Goal: Task Accomplishment & Management: Use online tool/utility

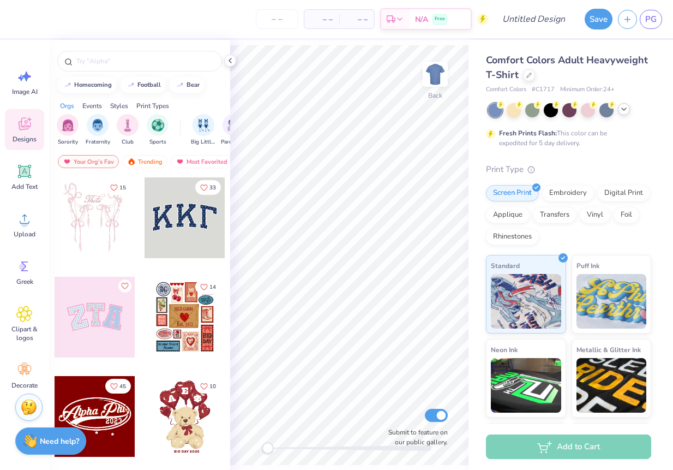
click at [625, 109] on polyline at bounding box center [624, 109] width 4 height 2
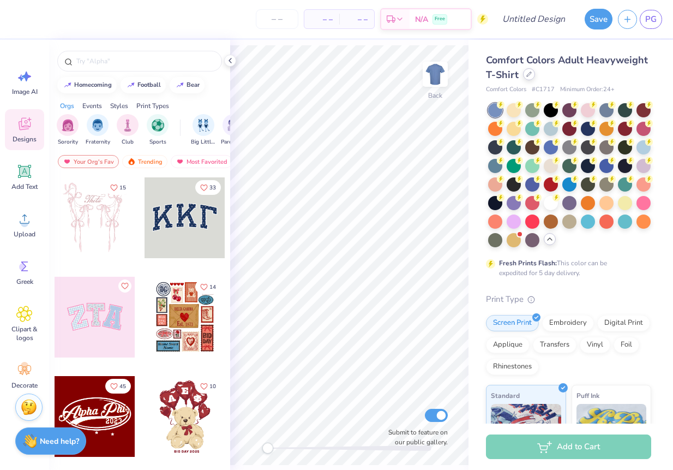
click at [529, 73] on icon at bounding box center [528, 73] width 5 height 5
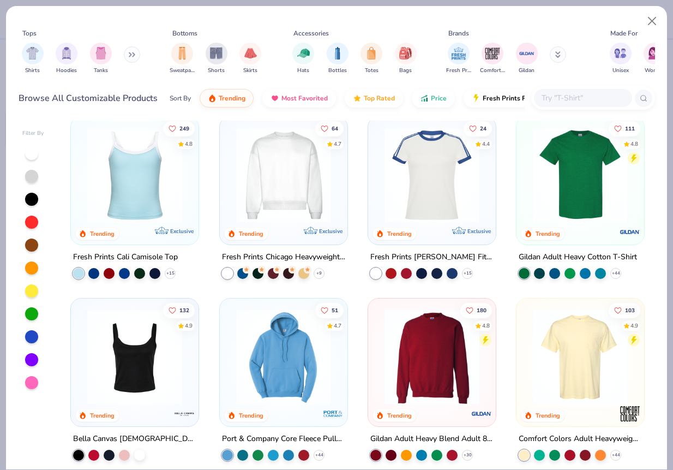
scroll to position [547, 0]
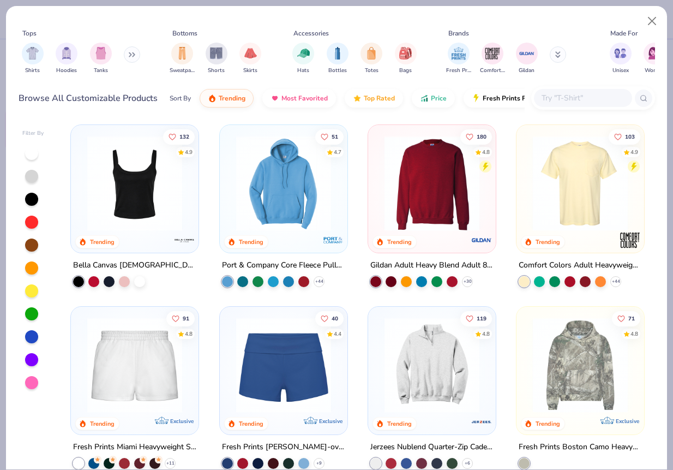
click at [424, 224] on img at bounding box center [432, 183] width 106 height 95
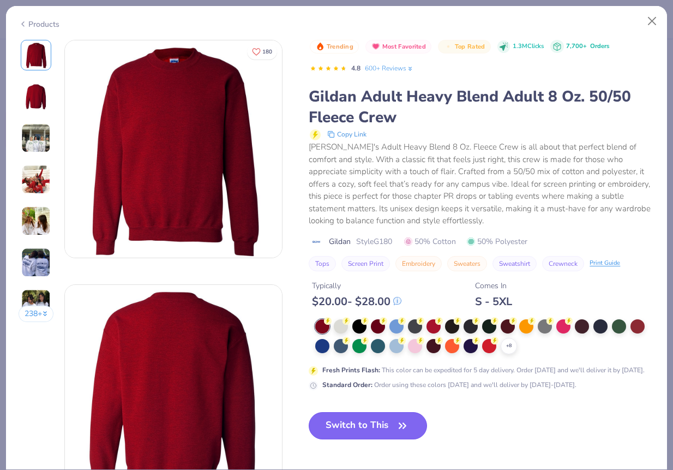
click at [390, 436] on button "Switch to This" at bounding box center [368, 425] width 118 height 27
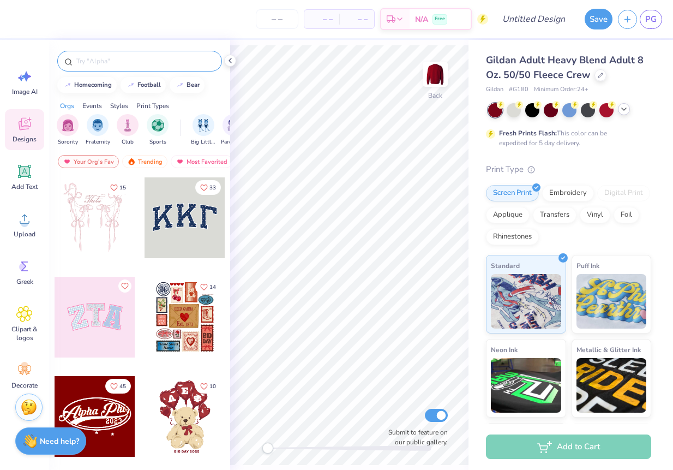
click at [127, 64] on input "text" at bounding box center [145, 61] width 140 height 11
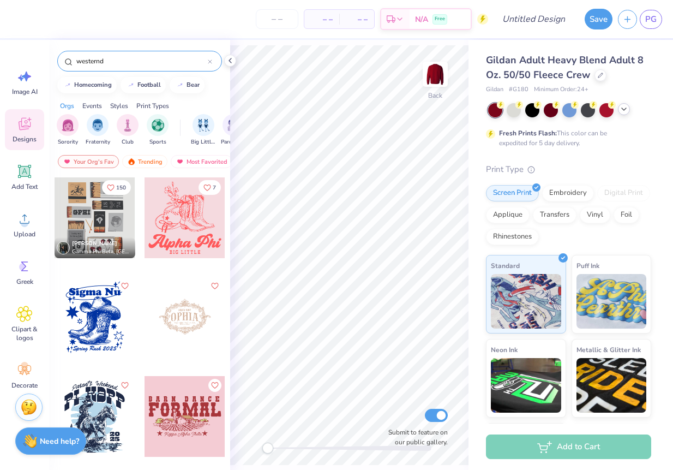
scroll to position [19, 0]
type input "western"
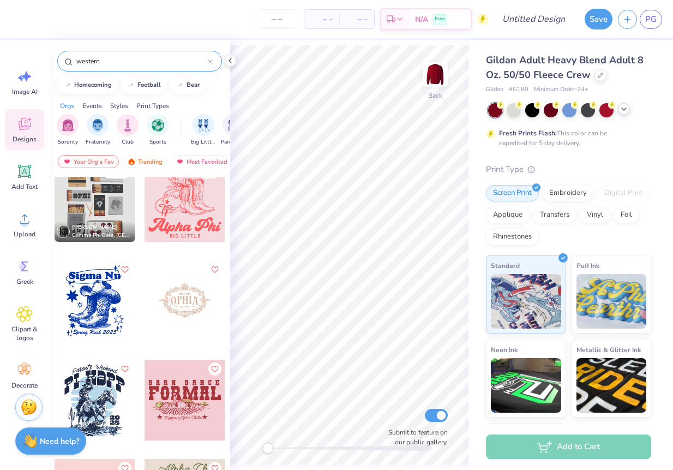
scroll to position [18, 0]
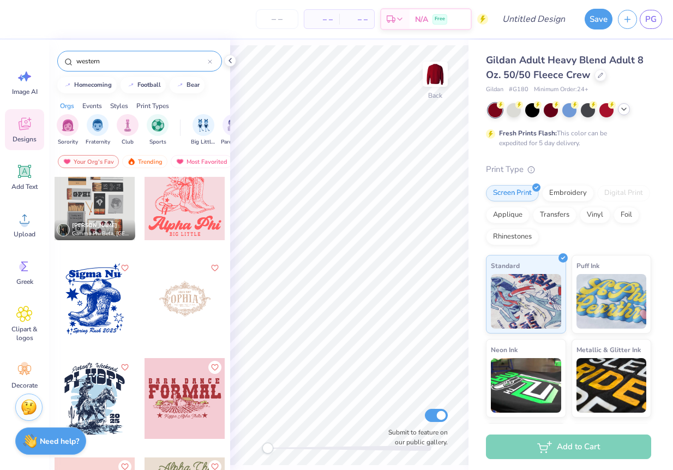
click at [99, 298] on div at bounding box center [95, 299] width 81 height 81
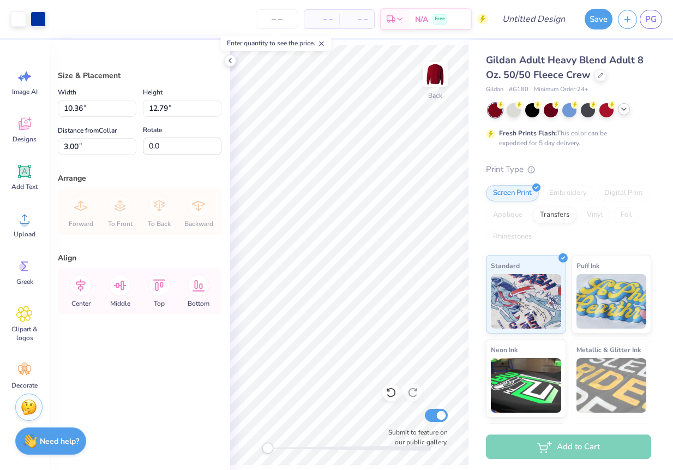
click at [632, 109] on div at bounding box center [569, 110] width 163 height 14
click at [569, 113] on div at bounding box center [569, 109] width 14 height 14
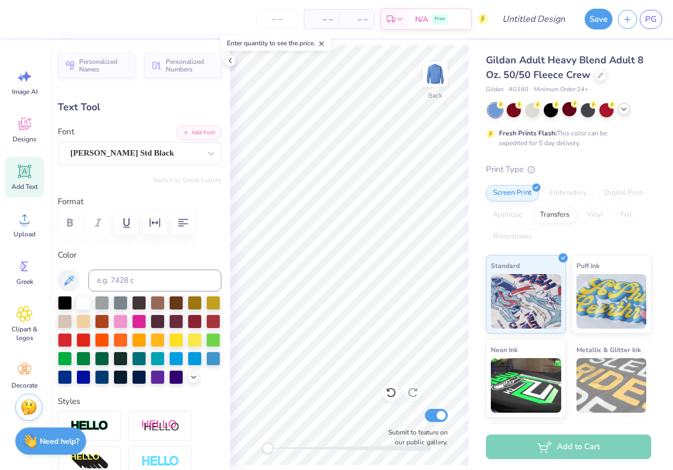
scroll to position [0, 0]
type textarea "S"
type textarea "o"
type textarea "outlaw"
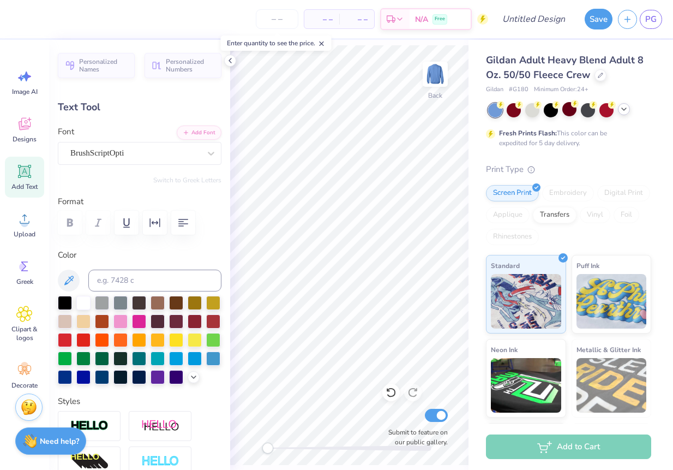
type input "7.75"
type input "1.08"
type input "14.48"
type textarea "SMU Dedman School of Law"
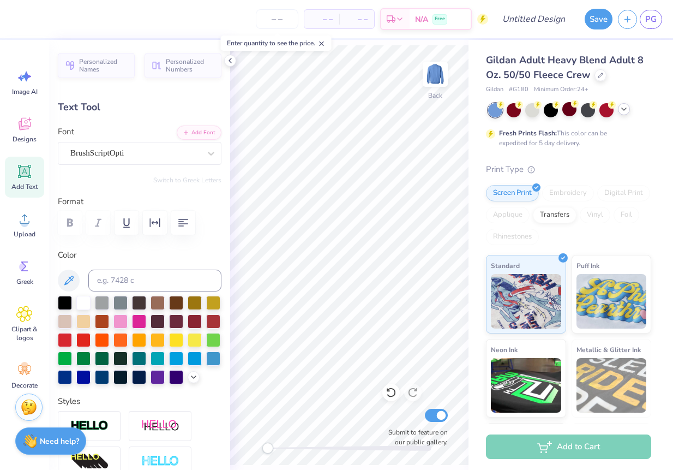
scroll to position [1, 2]
type input "5.90"
type input "2.45"
type input "13.79"
type input "6.31"
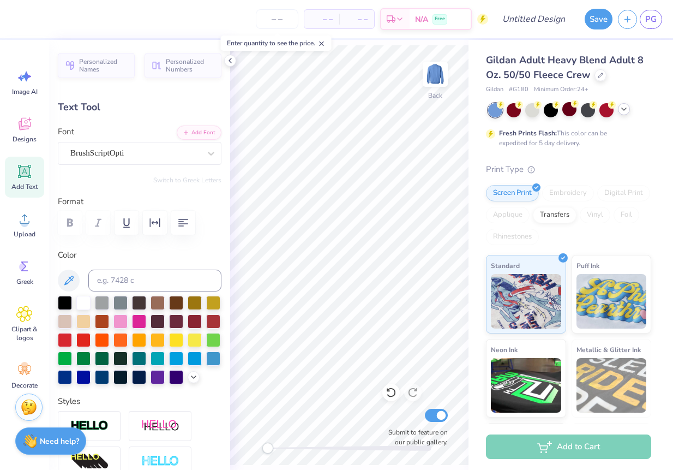
type input "2.62"
type input "15.13"
click at [136, 158] on div "BrushScriptOpti" at bounding box center [135, 153] width 132 height 17
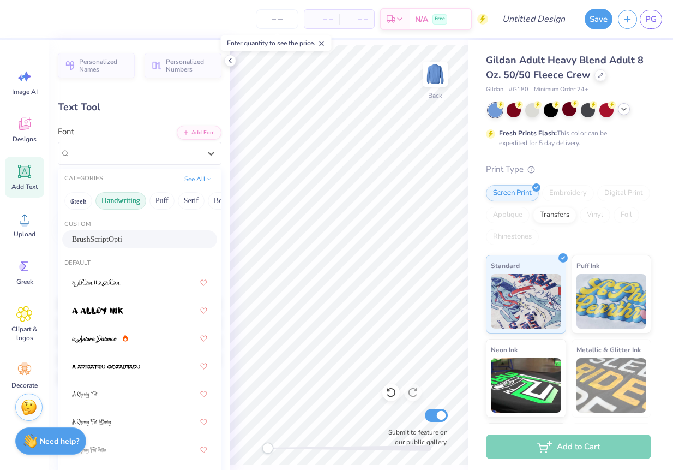
click at [128, 200] on button "Handwriting" at bounding box center [120, 200] width 51 height 17
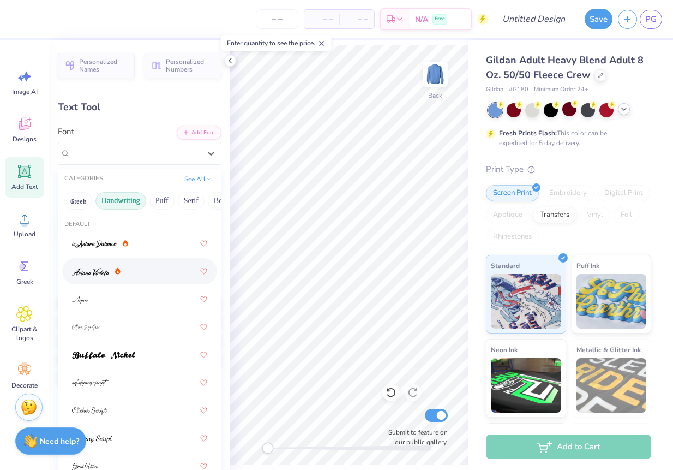
click at [127, 268] on div at bounding box center [139, 271] width 135 height 20
click at [142, 147] on div "Ariana Violeta" at bounding box center [135, 153] width 132 height 17
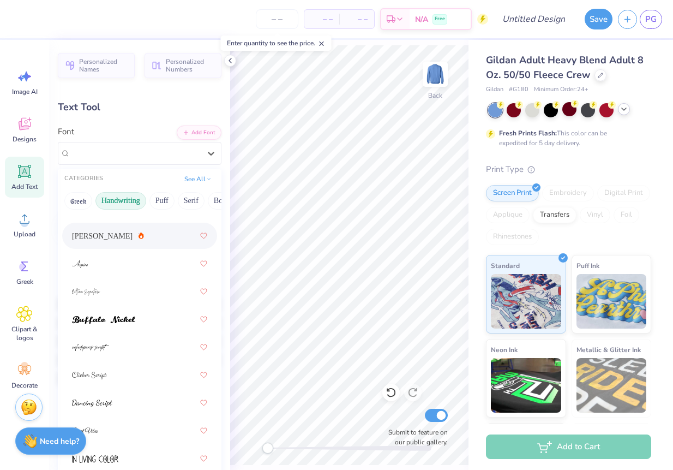
scroll to position [40, 0]
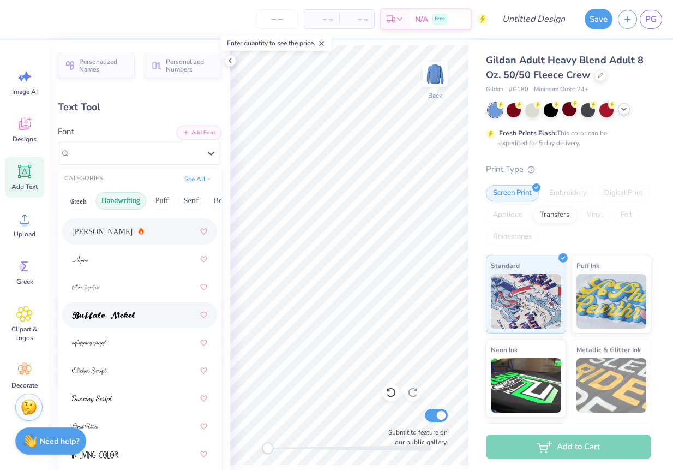
click at [136, 308] on div at bounding box center [139, 315] width 135 height 20
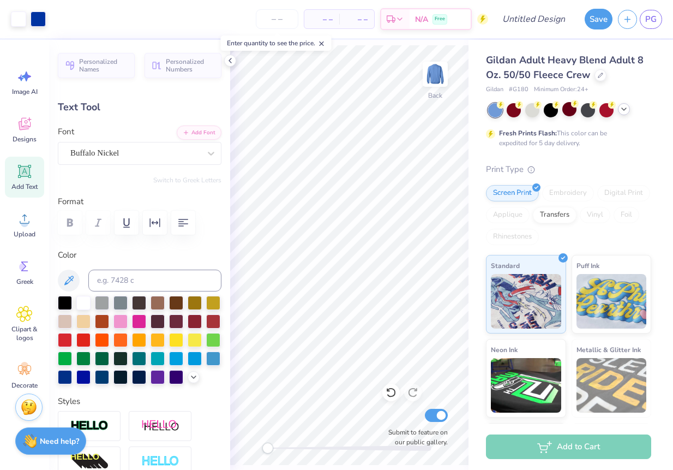
click at [317, 21] on span "– –" at bounding box center [322, 19] width 22 height 11
click at [325, 21] on span "– –" at bounding box center [322, 19] width 22 height 11
click at [326, 18] on span "– –" at bounding box center [322, 19] width 22 height 11
click at [325, 19] on span "– –" at bounding box center [322, 19] width 22 height 11
click at [321, 21] on span "– –" at bounding box center [322, 19] width 22 height 11
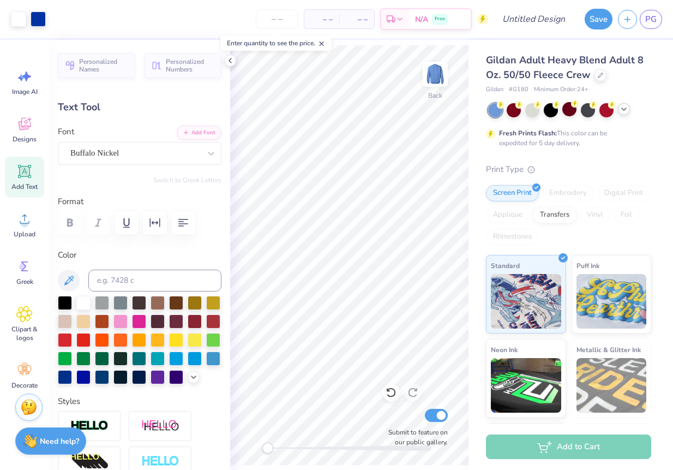
click at [323, 43] on icon at bounding box center [322, 44] width 8 height 8
click at [320, 17] on span "– –" at bounding box center [322, 19] width 22 height 11
click at [271, 17] on input "number" at bounding box center [277, 19] width 43 height 20
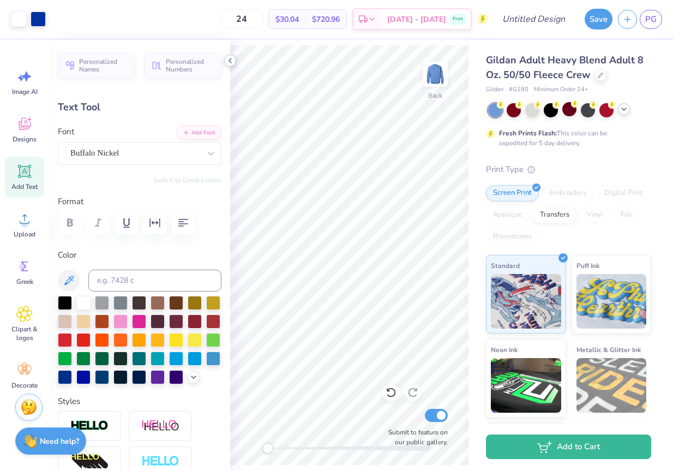
click at [230, 60] on icon at bounding box center [230, 60] width 9 height 9
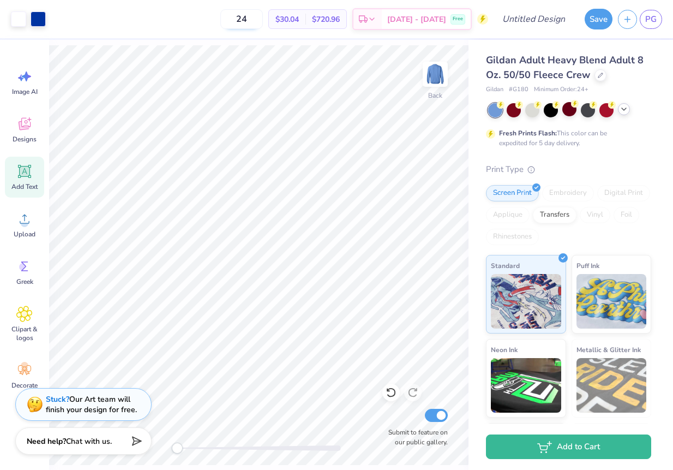
click at [263, 16] on input "24" at bounding box center [241, 19] width 43 height 20
type input "2"
click at [263, 22] on input "12" at bounding box center [241, 19] width 43 height 20
type input "1"
click at [263, 20] on input "20" at bounding box center [241, 19] width 43 height 20
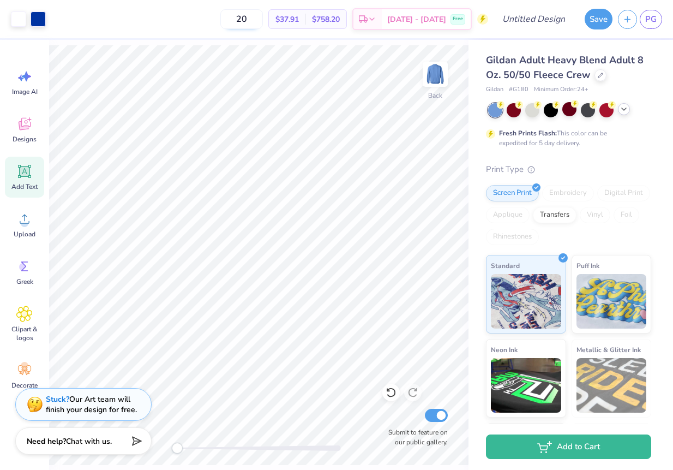
type input "2"
click at [263, 21] on input "24" at bounding box center [241, 19] width 43 height 20
type input "25"
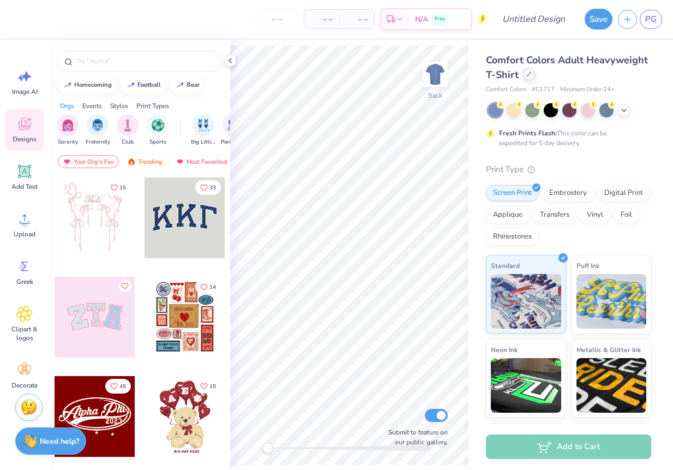
click at [526, 79] on div at bounding box center [529, 74] width 12 height 12
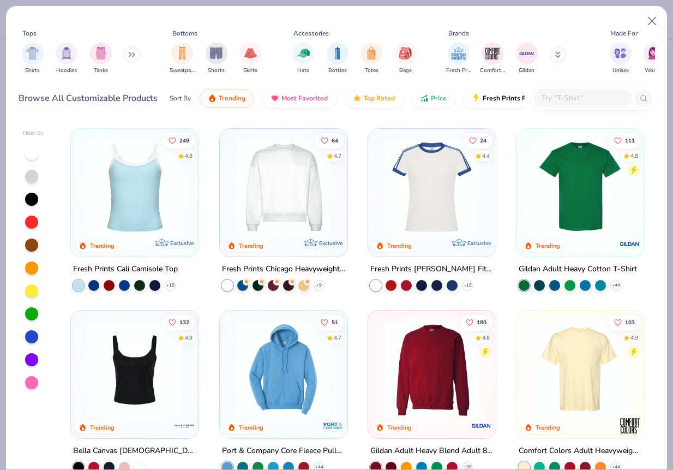
scroll to position [415, 0]
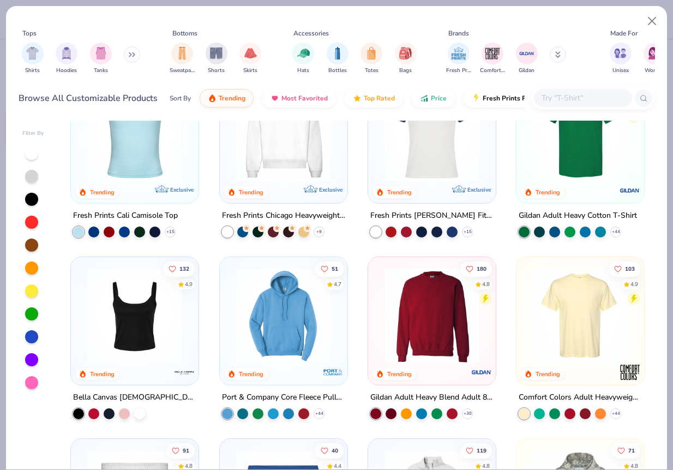
click at [452, 316] on img at bounding box center [432, 315] width 106 height 95
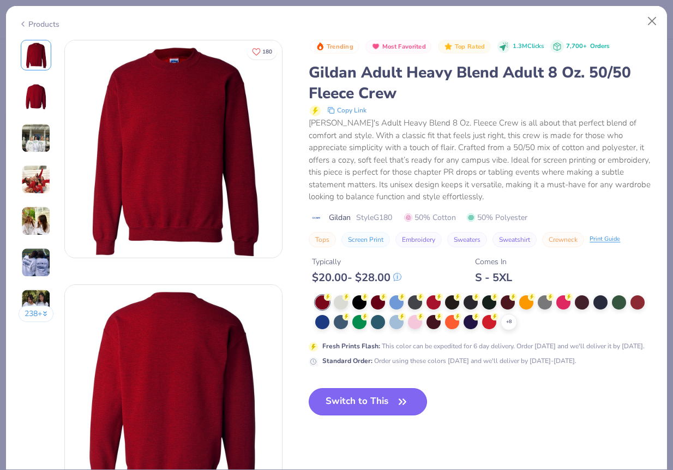
click at [357, 411] on button "Switch to This" at bounding box center [368, 401] width 118 height 27
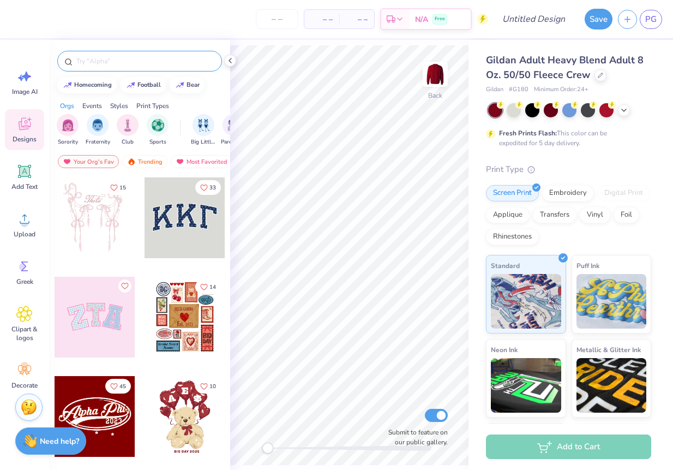
click at [133, 66] on input "text" at bounding box center [145, 61] width 140 height 11
type input "outlaw"
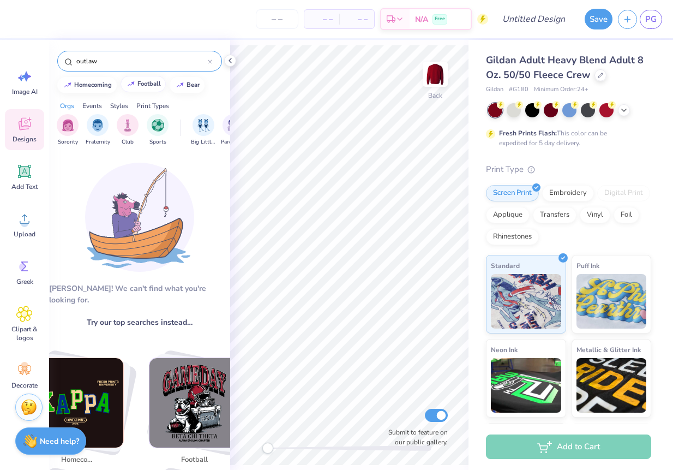
scroll to position [103, 0]
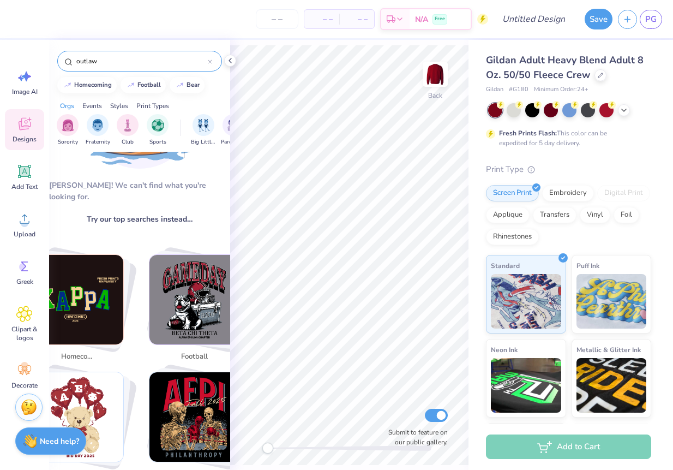
drag, startPoint x: 124, startPoint y: 63, endPoint x: 63, endPoint y: 63, distance: 61.1
click at [63, 63] on div "outlaw" at bounding box center [139, 61] width 165 height 21
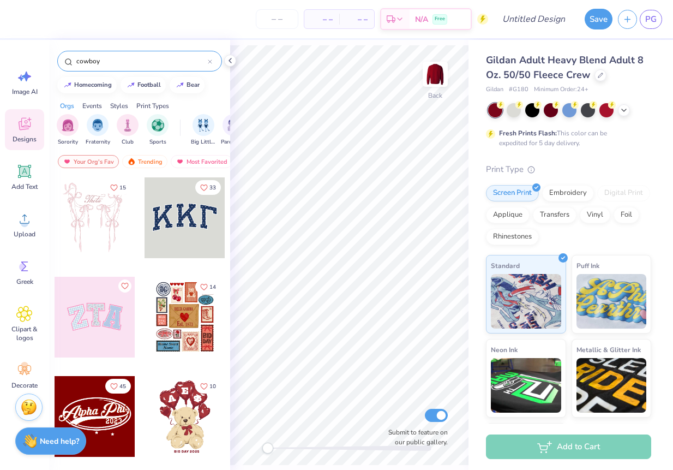
type input "cowboy"
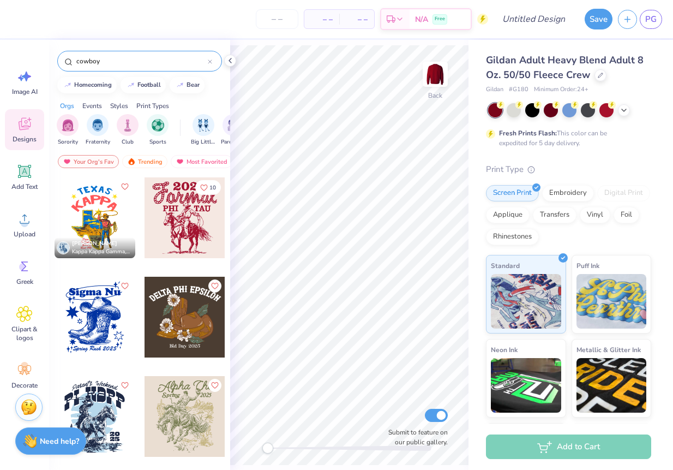
scroll to position [2, 0]
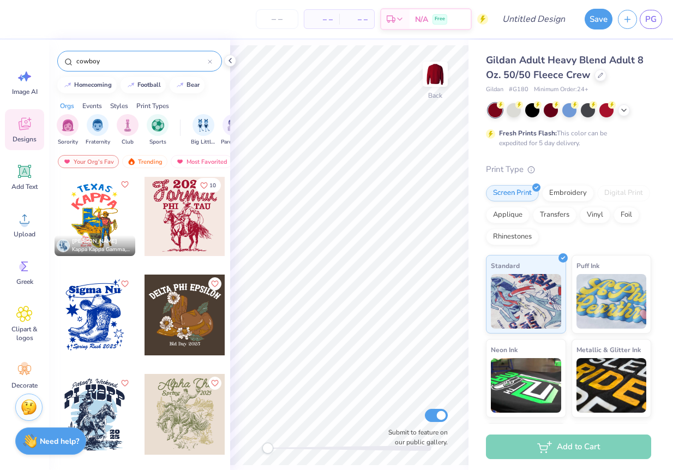
click at [184, 229] on div at bounding box center [185, 215] width 81 height 81
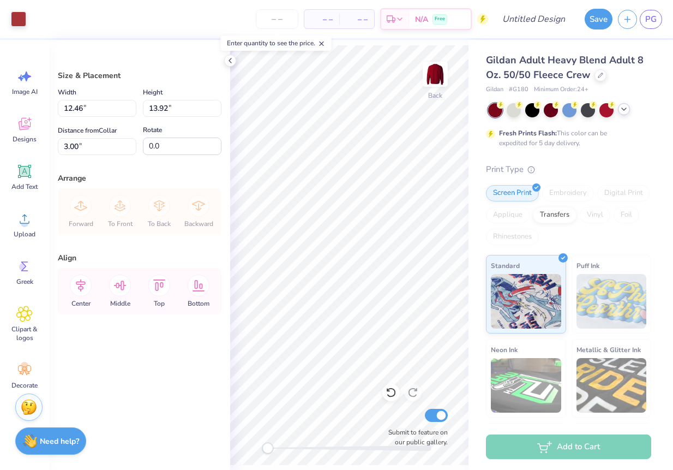
click at [627, 107] on icon at bounding box center [624, 109] width 9 height 9
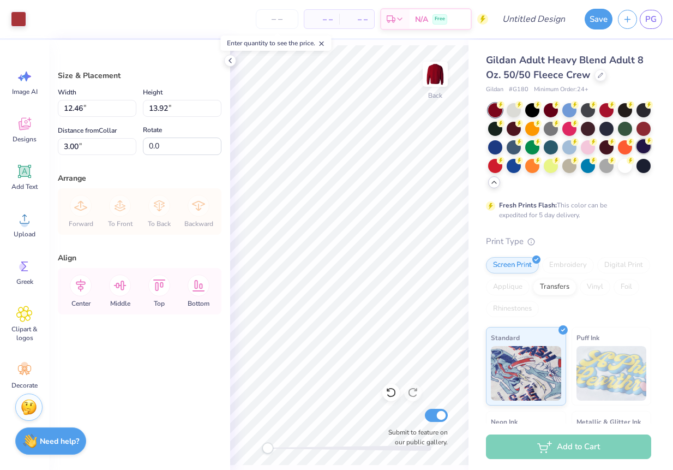
click at [641, 148] on div at bounding box center [644, 146] width 14 height 14
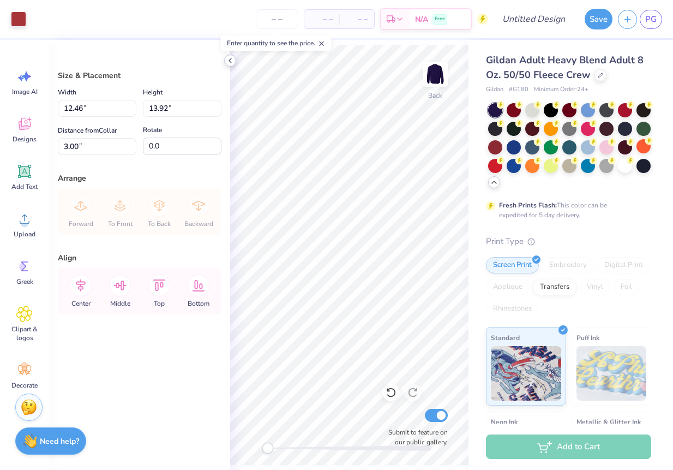
click at [235, 61] on div at bounding box center [230, 61] width 12 height 12
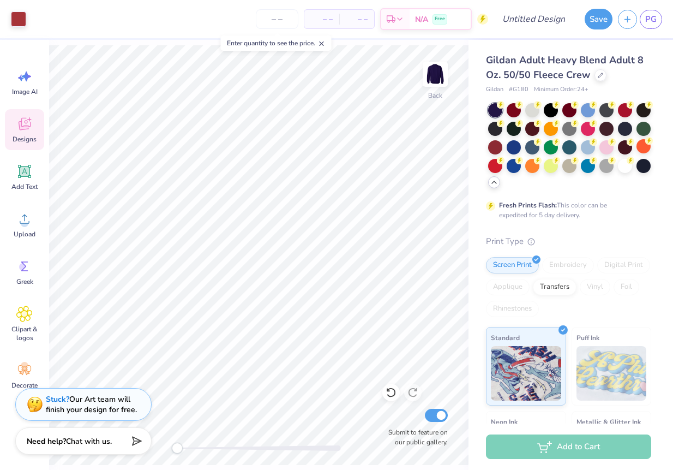
click at [25, 136] on span "Designs" at bounding box center [25, 139] width 24 height 9
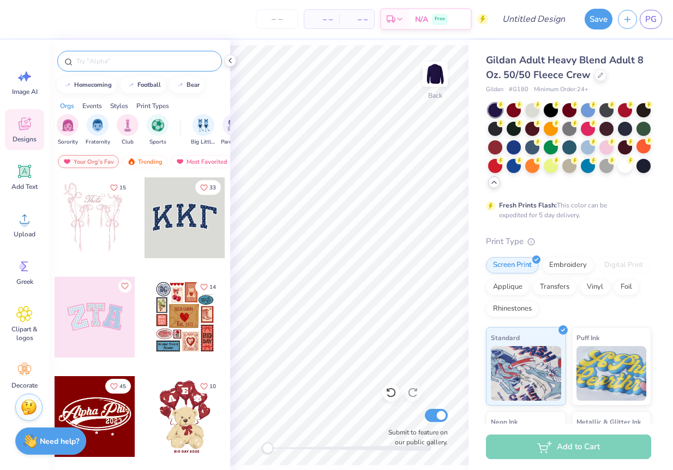
click at [139, 62] on input "text" at bounding box center [145, 61] width 140 height 11
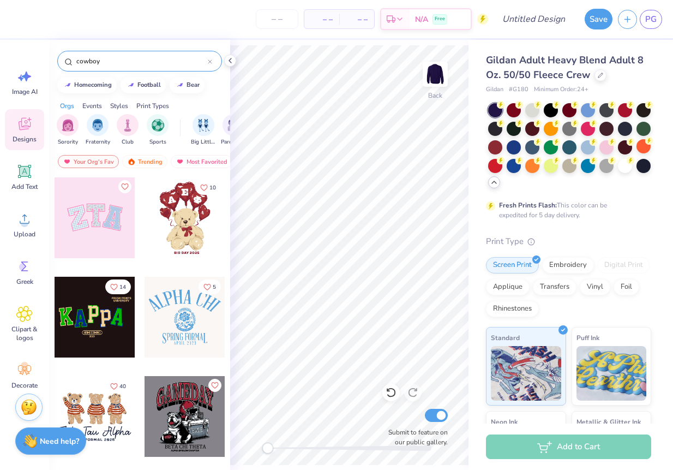
type input "cowboy"
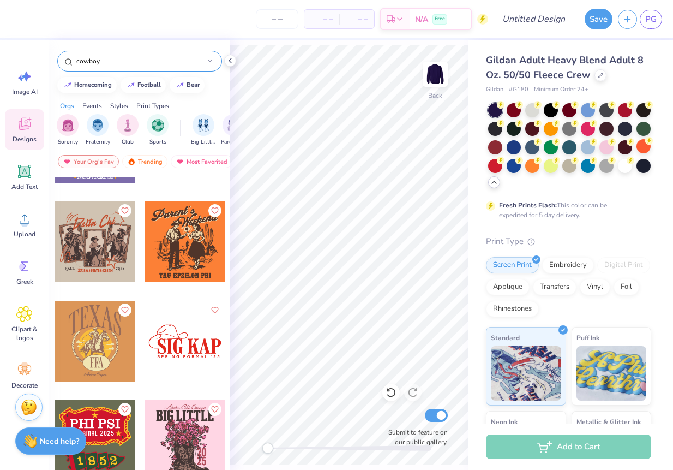
scroll to position [672, 0]
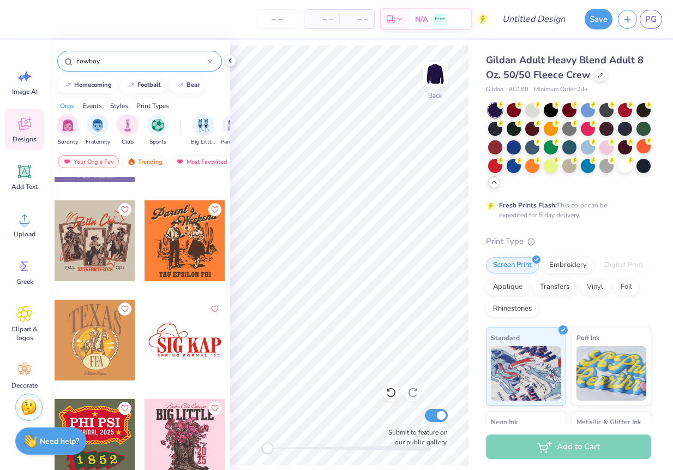
click at [102, 248] on div at bounding box center [95, 240] width 81 height 81
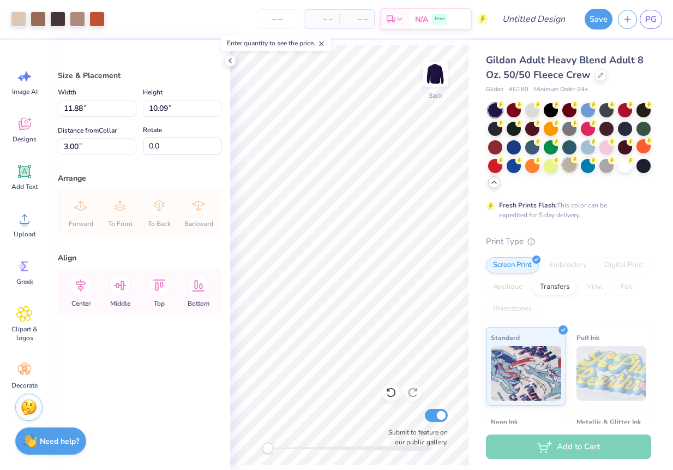
click at [565, 166] on div at bounding box center [569, 165] width 14 height 14
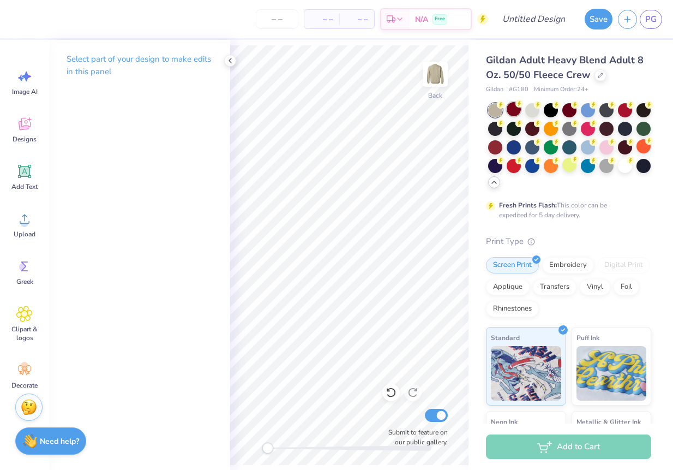
click at [519, 104] on icon at bounding box center [520, 103] width 4 height 5
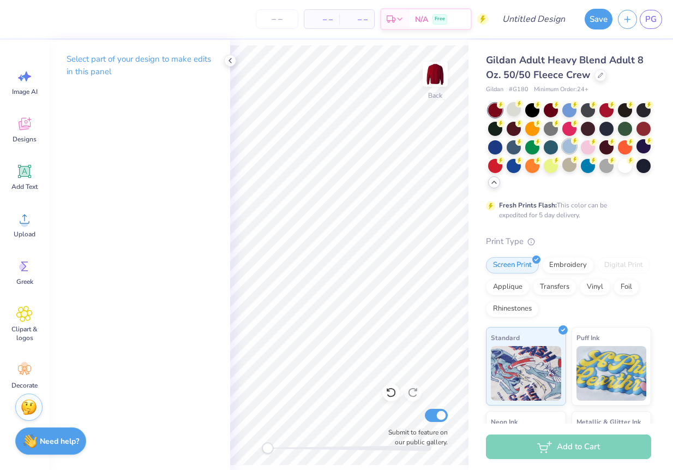
click at [574, 147] on div at bounding box center [569, 146] width 14 height 14
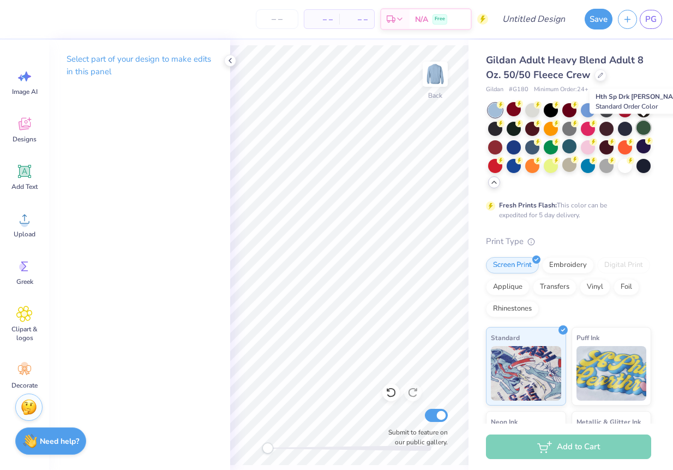
click at [642, 128] on div at bounding box center [644, 128] width 14 height 14
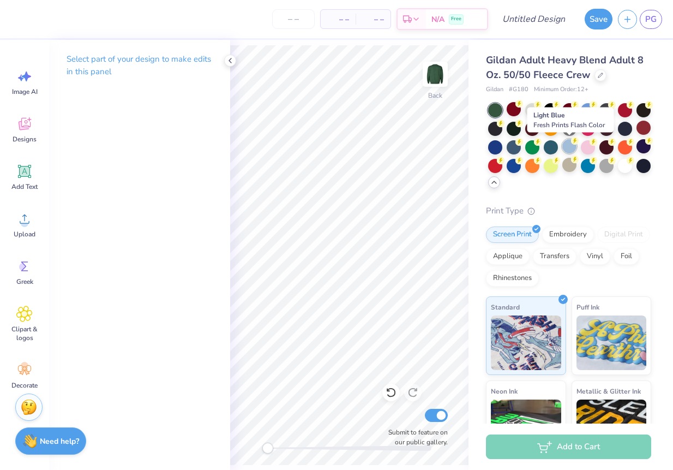
click at [571, 144] on div at bounding box center [569, 146] width 14 height 14
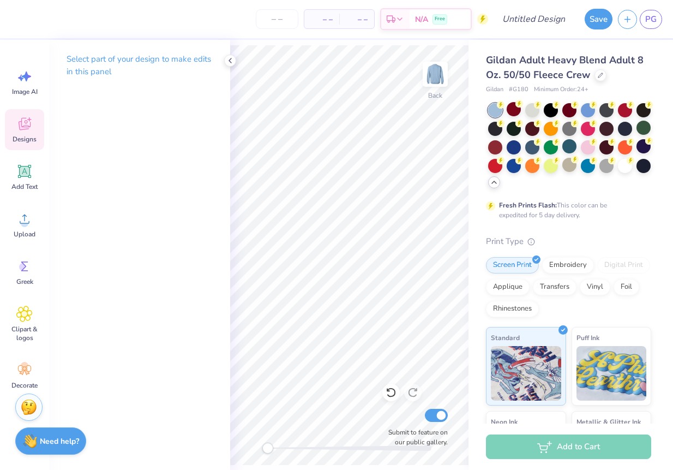
click at [29, 130] on icon at bounding box center [24, 124] width 16 height 16
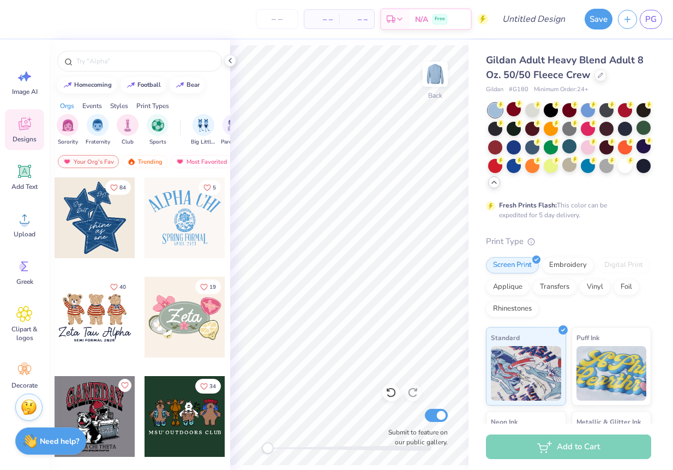
scroll to position [437, 0]
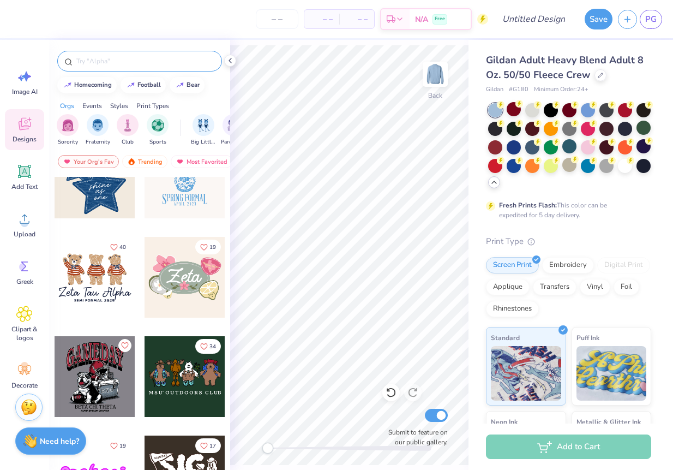
click at [117, 59] on input "text" at bounding box center [145, 61] width 140 height 11
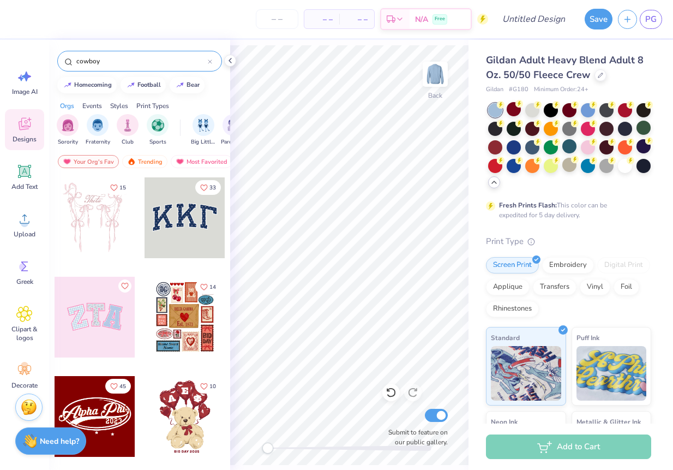
type input "cowboy"
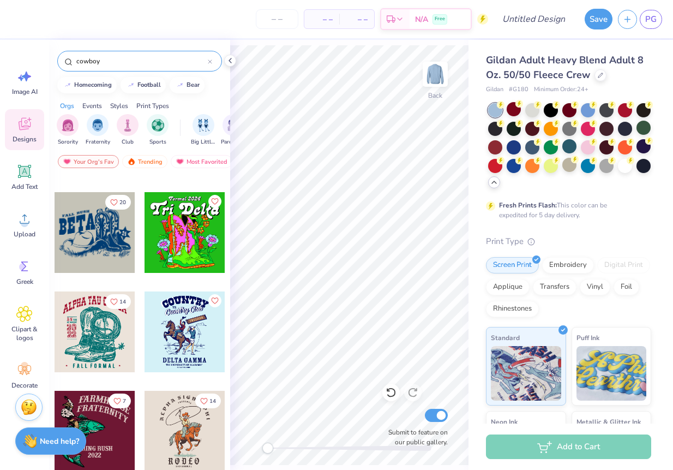
scroll to position [2764, 0]
click at [111, 231] on div at bounding box center [95, 233] width 81 height 81
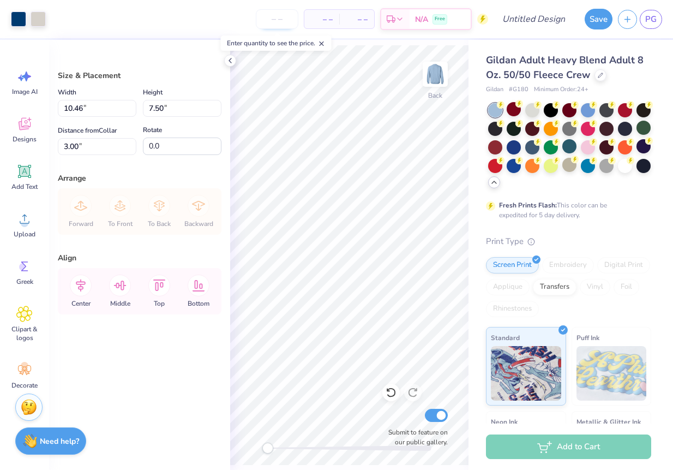
click at [280, 13] on input "number" at bounding box center [277, 19] width 43 height 20
type input "24"
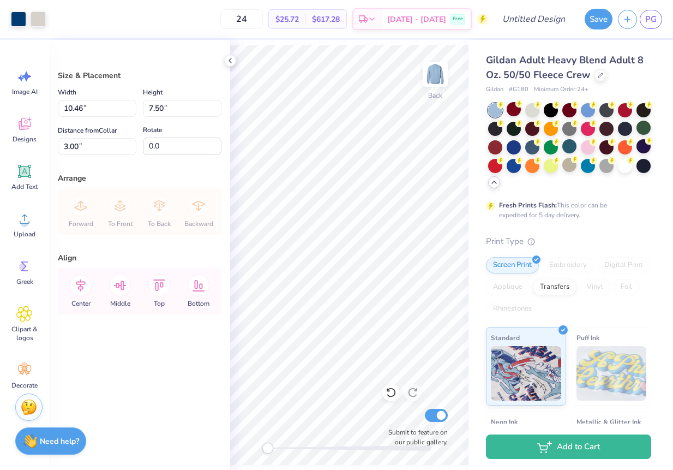
type input "11.98"
type input "8.58"
type input "5.03"
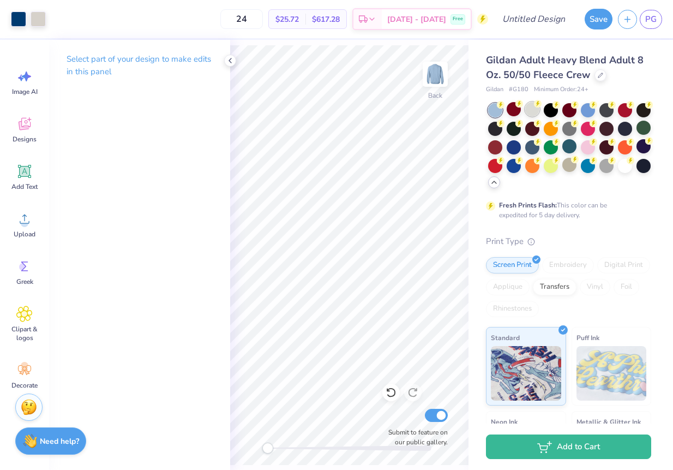
click at [536, 112] on div at bounding box center [532, 109] width 14 height 14
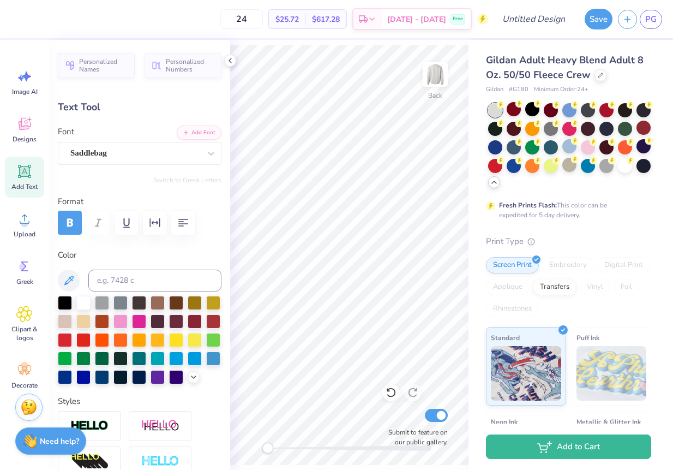
scroll to position [0, 0]
type textarea "F"
type textarea "SMU DEDMAN SCHOOL OF LAW"
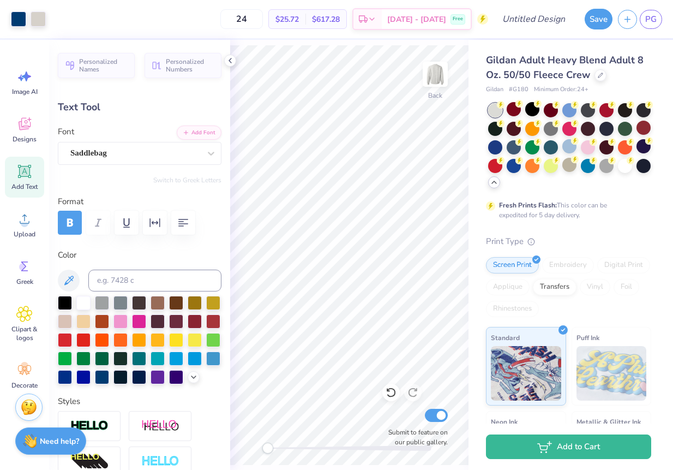
type input "0.0"
type input "6.71"
type input "2.69"
type input "4.53"
type input "0.0"
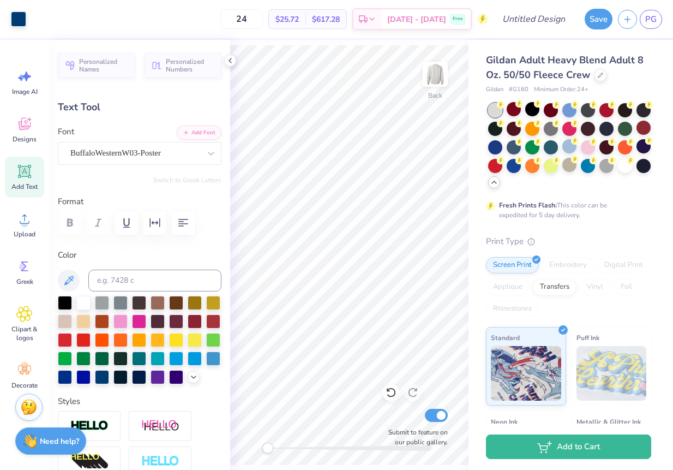
type input "5.98"
type input "3.58"
type input "5.87"
type textarea "OUTLAW"
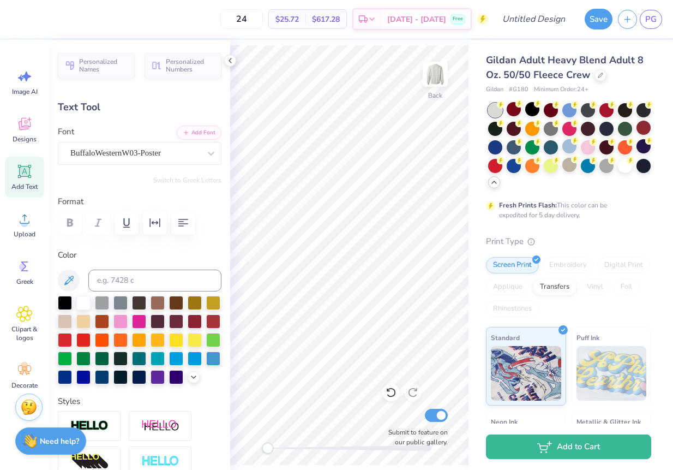
scroll to position [1, 1]
type input "9.73"
type input "3.59"
type input "7.32"
type input "2.70"
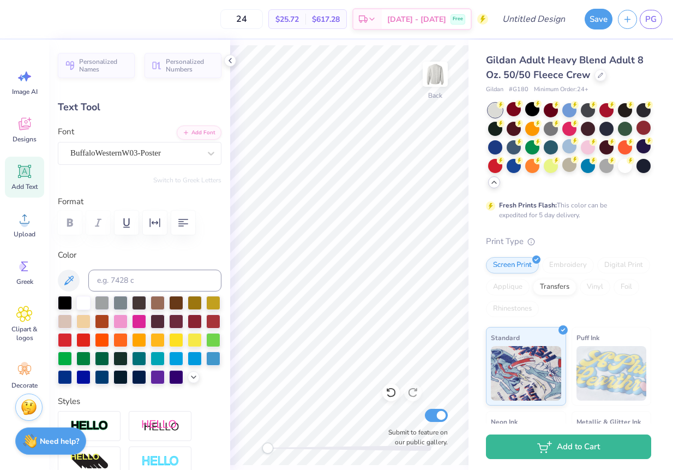
type input "6.76"
type input "6.40"
type input "2.36"
type input "6.46"
type input "6.87"
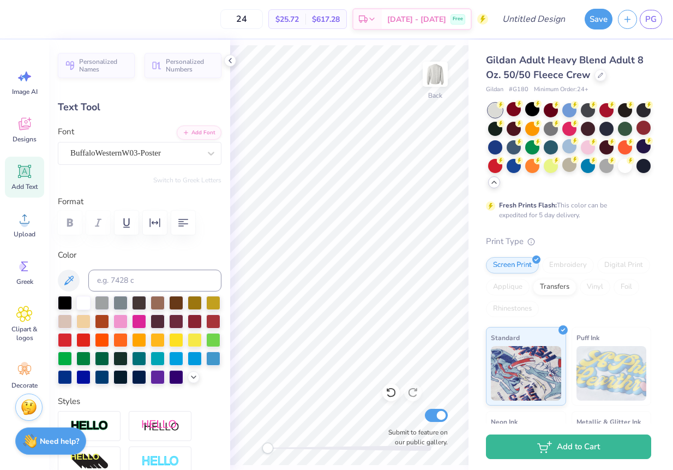
type input "2.53"
type input "6.29"
type input "0.0"
type input "0.73"
type input "0.85"
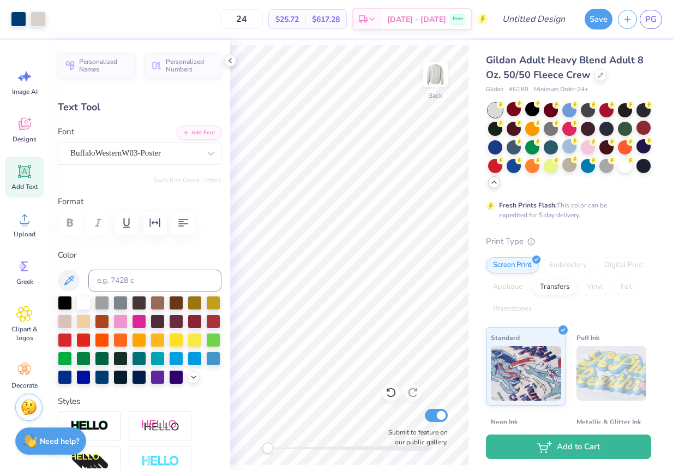
type input "8.82"
type input "0.0"
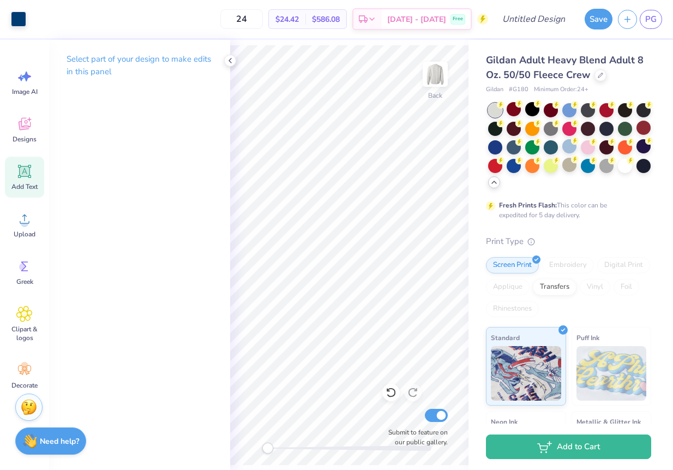
click at [25, 175] on icon at bounding box center [25, 171] width 10 height 10
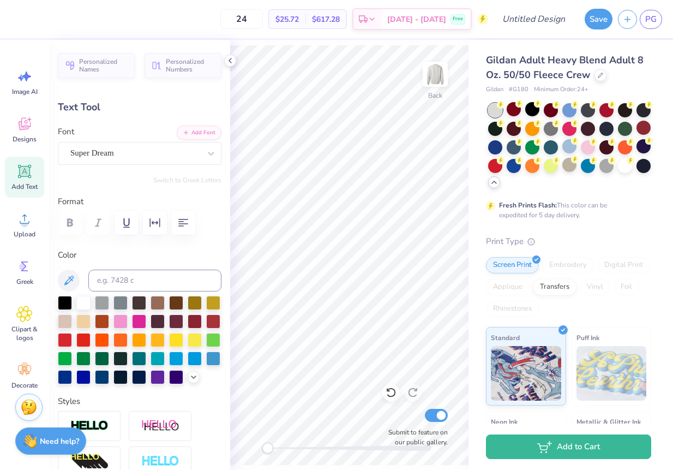
type textarea "T"
type textarea "SMU Dedman School of Law"
click at [202, 153] on div at bounding box center [211, 153] width 20 height 20
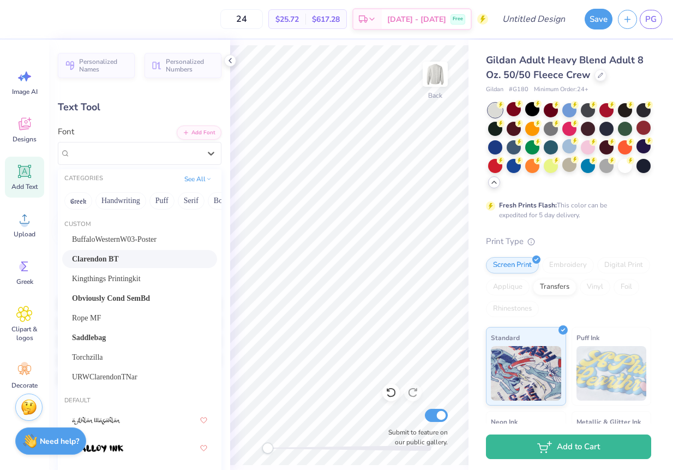
click at [168, 258] on div "Clarendon BT" at bounding box center [139, 258] width 135 height 11
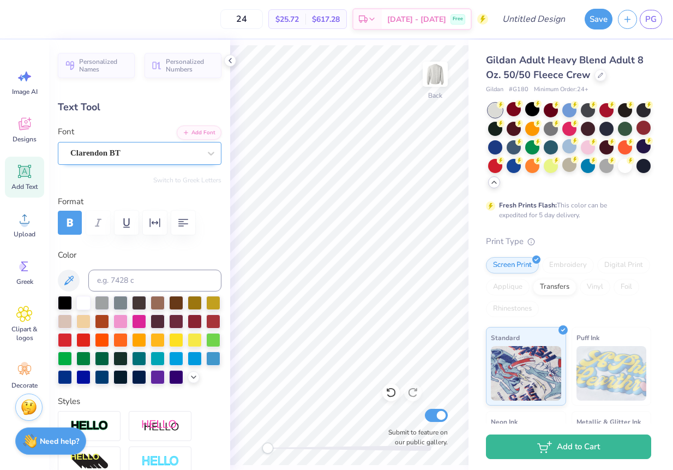
click at [178, 152] on div "Clarendon BT" at bounding box center [135, 153] width 132 height 17
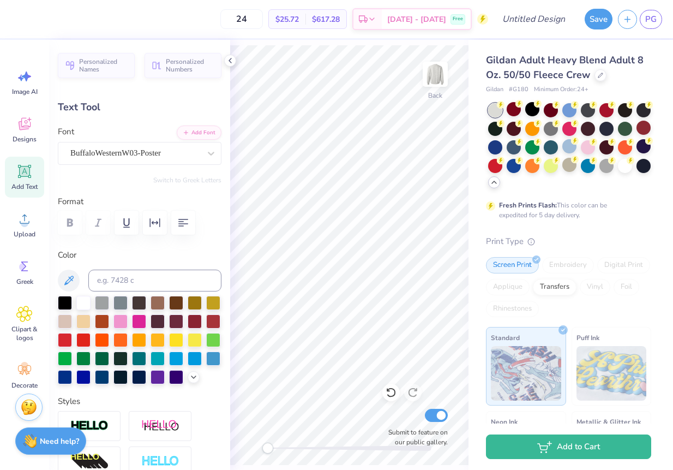
type input "6.50"
type input "4.28"
type input "5.61"
type input "-16.4"
click at [170, 148] on div "BuffaloWesternW03-Poster" at bounding box center [135, 153] width 132 height 17
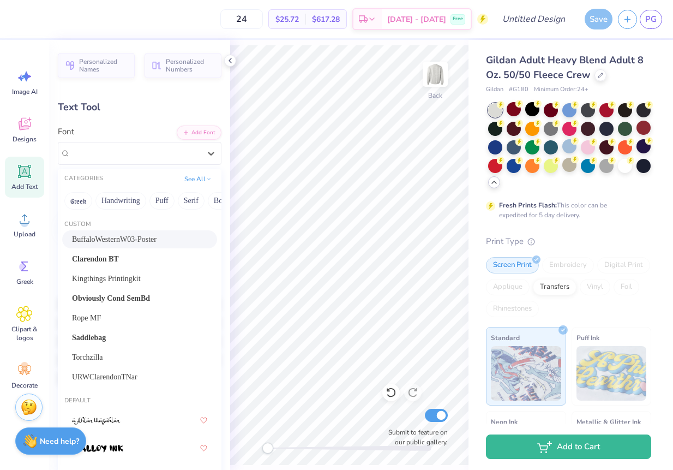
click at [144, 240] on div "BuffaloWesternW03-Poster" at bounding box center [139, 238] width 135 height 11
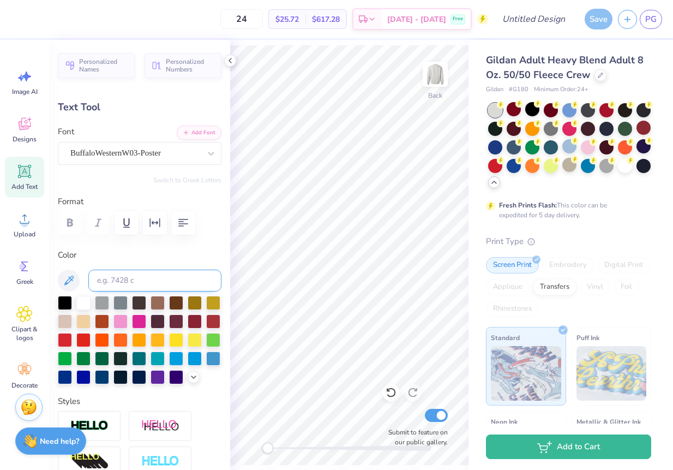
type input "15.15"
type input "0.75"
type input "14.29"
type input "0.0"
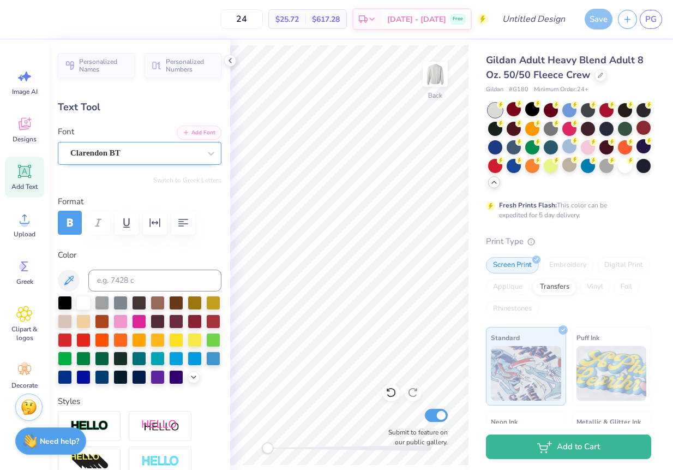
click at [158, 154] on div "Clarendon BT" at bounding box center [135, 153] width 132 height 17
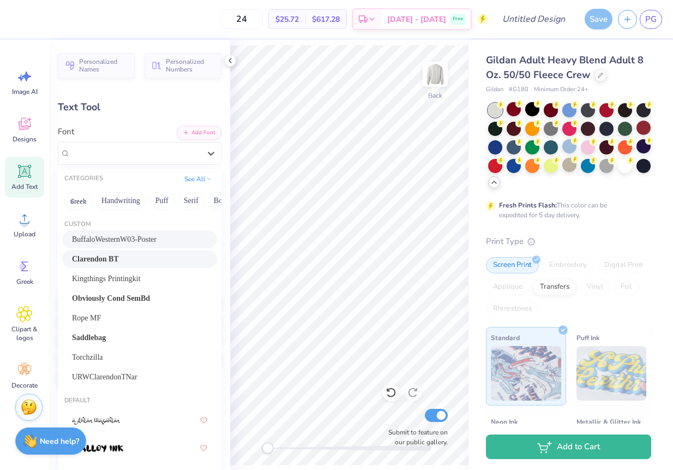
click at [142, 241] on span "BuffaloWesternW03-Poster" at bounding box center [114, 238] width 85 height 11
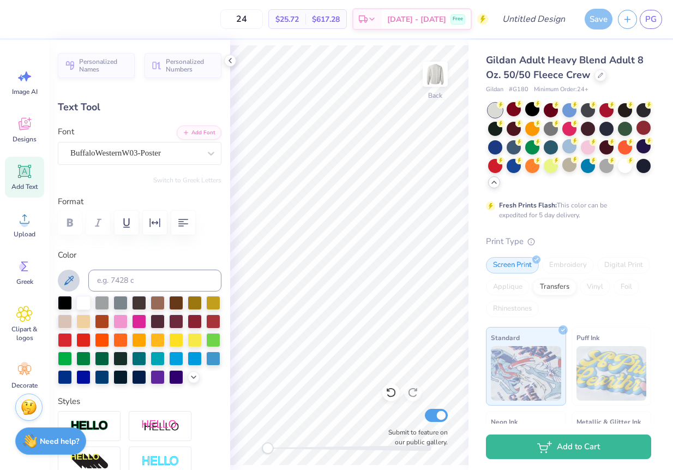
click at [68, 279] on icon at bounding box center [68, 280] width 13 height 13
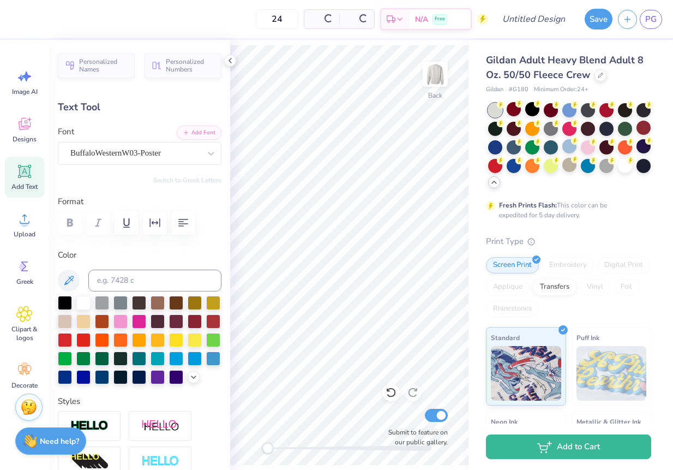
type input "6.50"
type input "4.28"
type input "5.61"
type input "0.0"
type input "9.15"
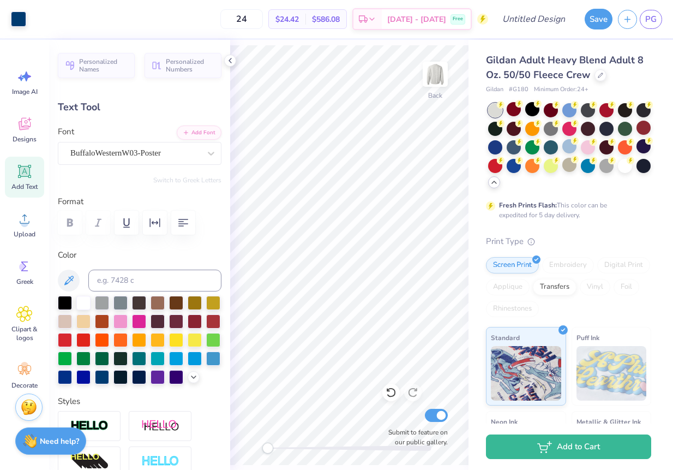
type input "0.74"
type input "14.30"
type input "1.90"
type input "0.15"
type input "14.88"
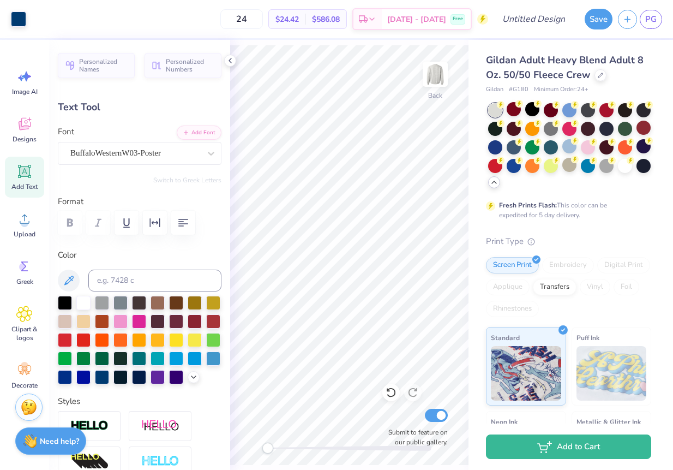
type input "9.15"
type input "0.74"
type input "14.29"
type input "9.69"
type input "0.78"
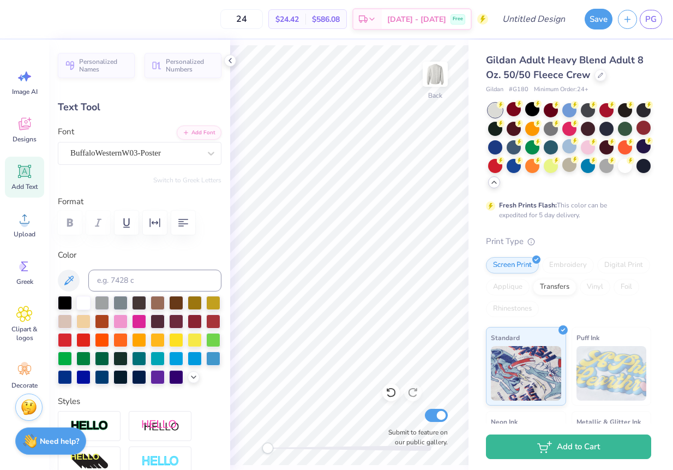
type input "14.30"
type textarea "Smu Dedman School of Law"
type input "14.29"
type textarea "Smu Dedman School of Law"
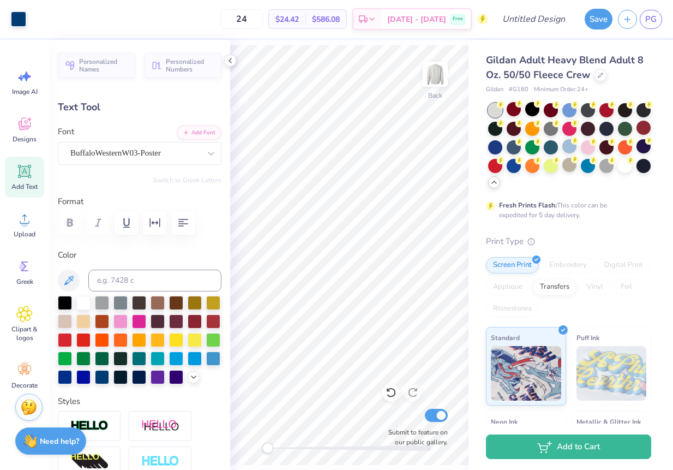
type input "14.30"
click at [263, 20] on input "24" at bounding box center [241, 19] width 43 height 20
click at [263, 20] on input "20" at bounding box center [241, 19] width 43 height 20
type input "25"
click at [277, 35] on div "25 $29.30 Per Item $586.00 Total Est. Delivery Oct 7 - 10 Free" at bounding box center [260, 19] width 457 height 38
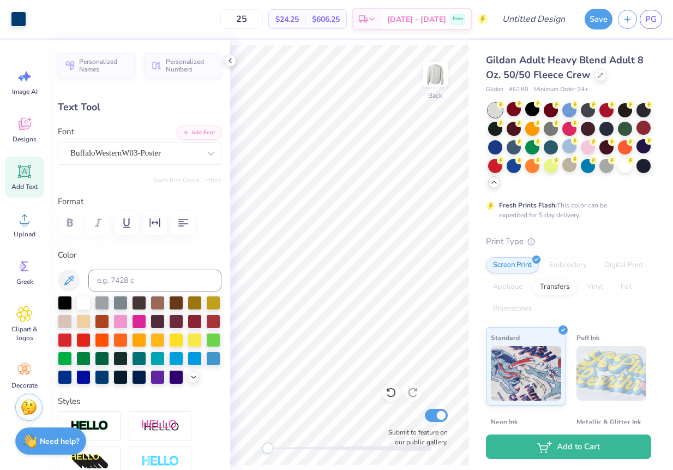
click at [32, 169] on icon at bounding box center [24, 171] width 16 height 16
type input "5.89"
type input "1.71"
type input "11.02"
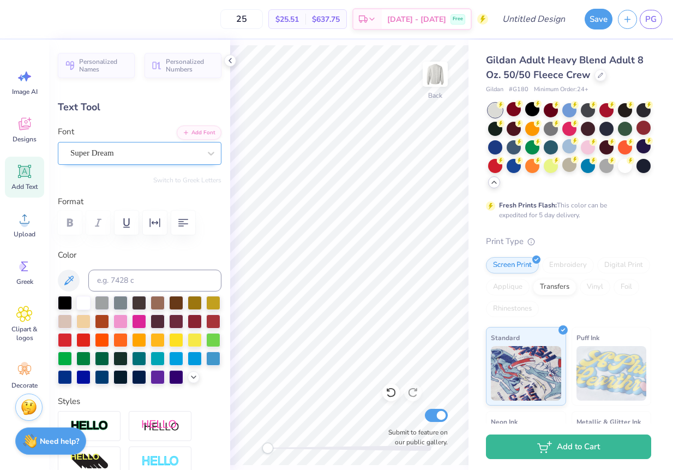
type textarea "2025-2026"
click at [135, 158] on div "Super Dream" at bounding box center [135, 153] width 132 height 17
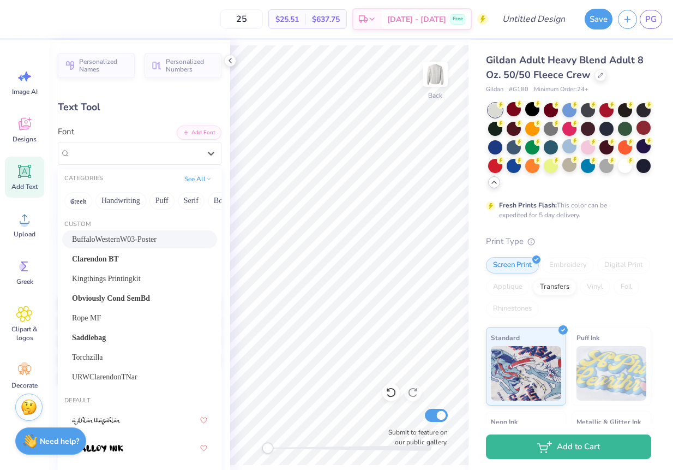
click at [116, 247] on div "BuffaloWesternW03-Poster" at bounding box center [139, 239] width 155 height 18
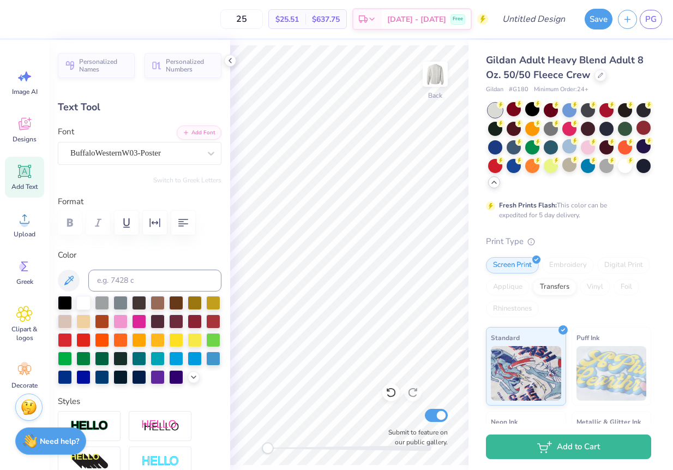
type input "1.89"
type input "0.45"
type input "10.06"
type textarea "2025- 2026"
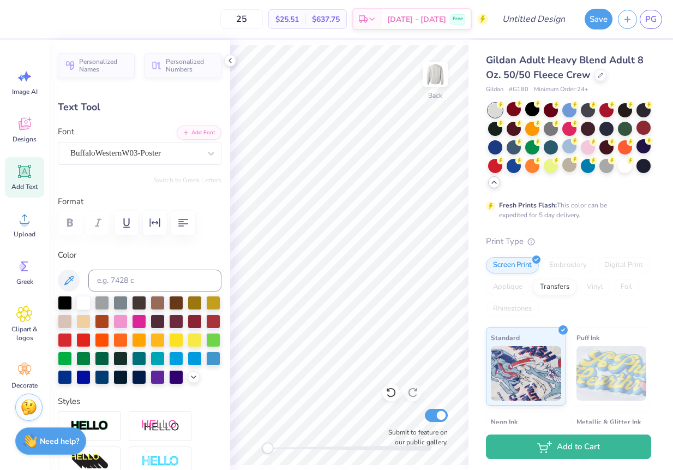
type input "1.04"
type input "1.22"
type input "9.52"
type input "12.6"
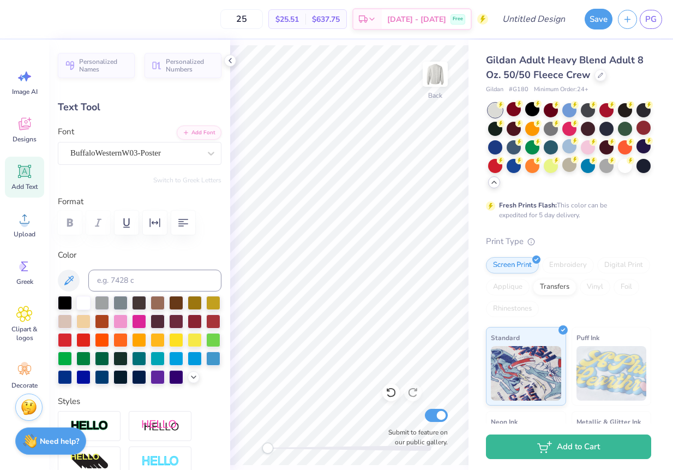
type textarea "25- 26"
type input "0.81"
type input "1.24"
type input "8.61"
type input "0.0"
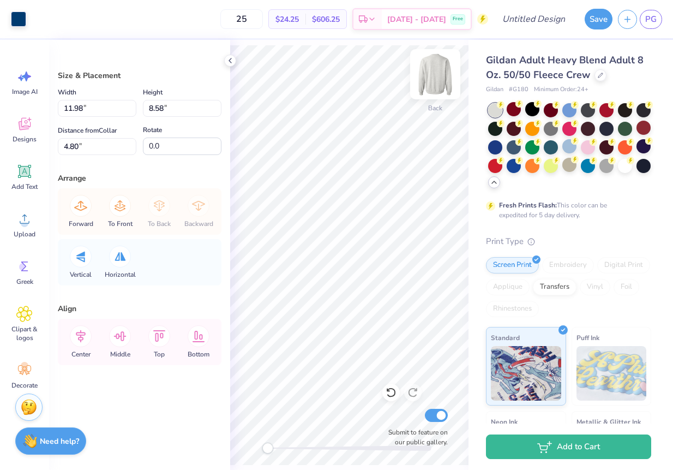
click at [427, 95] on div "Back" at bounding box center [435, 81] width 25 height 39
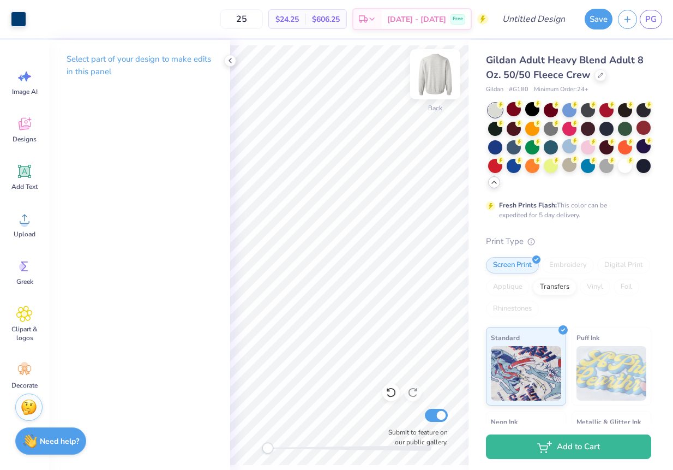
click at [433, 79] on img at bounding box center [435, 74] width 44 height 44
drag, startPoint x: 436, startPoint y: 80, endPoint x: 233, endPoint y: 59, distance: 204.0
click at [436, 80] on img at bounding box center [435, 74] width 22 height 22
click at [231, 58] on icon at bounding box center [230, 60] width 9 height 9
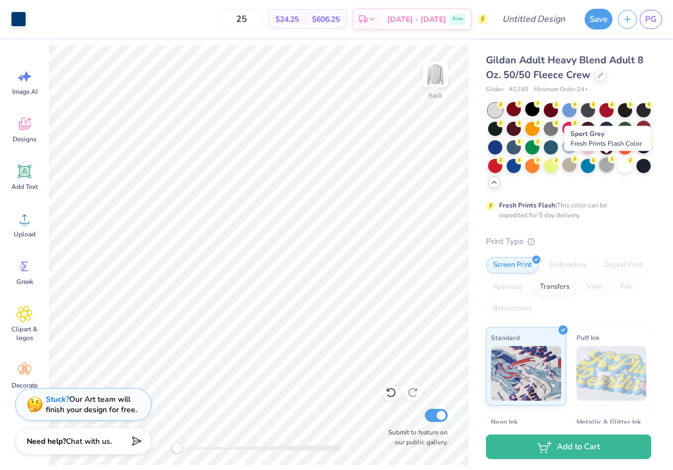
click at [611, 170] on div at bounding box center [606, 165] width 14 height 14
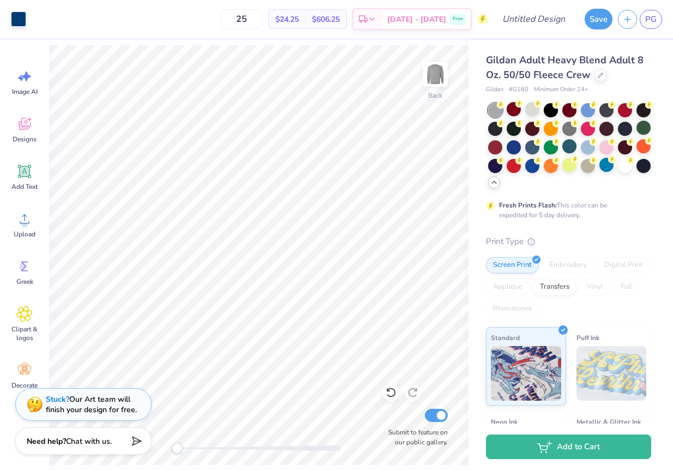
click at [499, 109] on div at bounding box center [495, 110] width 14 height 14
click at [538, 110] on div at bounding box center [532, 109] width 14 height 14
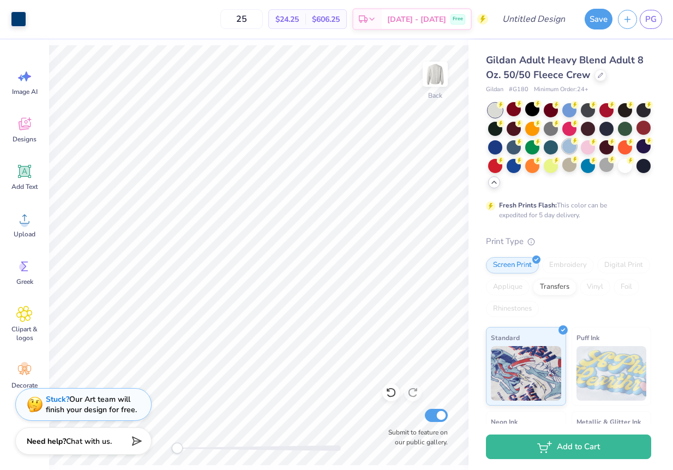
click at [570, 147] on div at bounding box center [569, 146] width 14 height 14
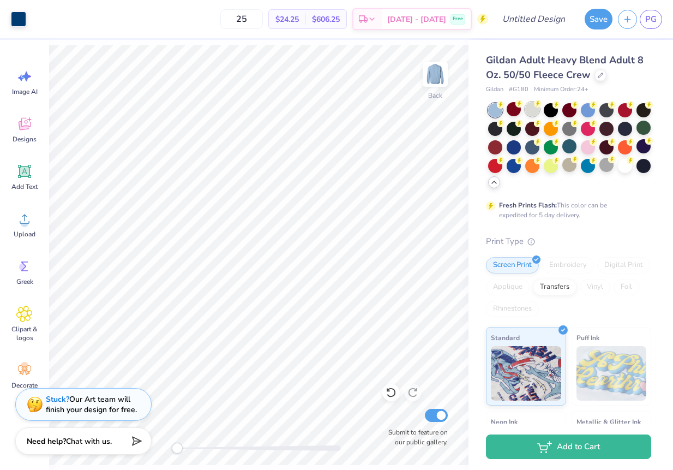
click at [531, 107] on div at bounding box center [532, 109] width 14 height 14
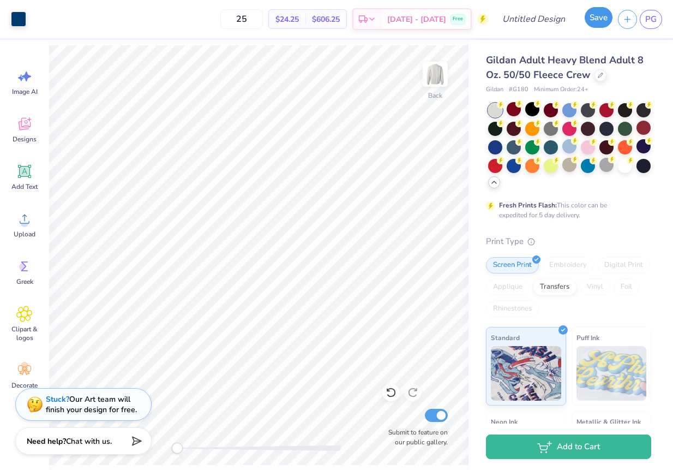
click at [597, 17] on button "Save" at bounding box center [599, 17] width 28 height 21
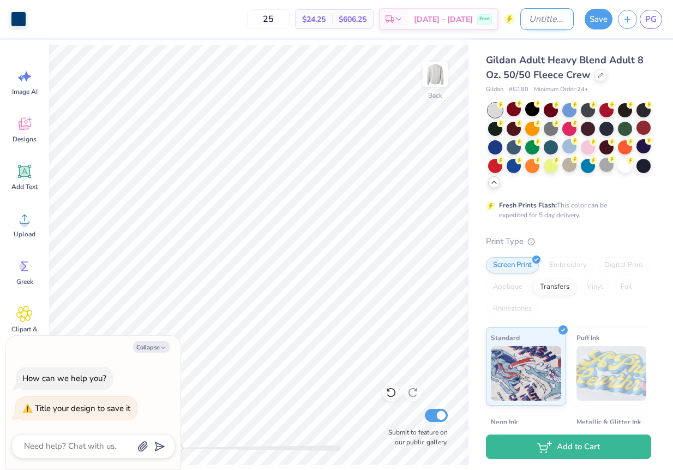
type textarea "x"
click at [541, 23] on input "Design Title" at bounding box center [546, 19] width 53 height 22
type input "C"
type textarea "x"
type input "CW"
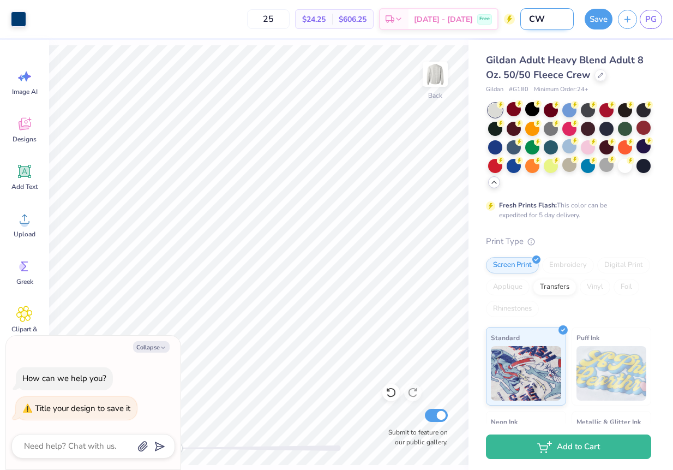
type textarea "x"
type input "CWO"
type textarea "x"
type input "CWOB"
type textarea "x"
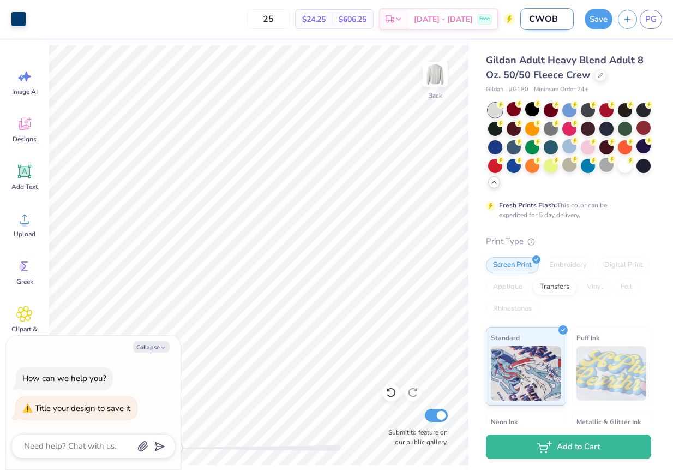
type input "CWO"
type textarea "x"
type input "CW"
type textarea "x"
type input "C"
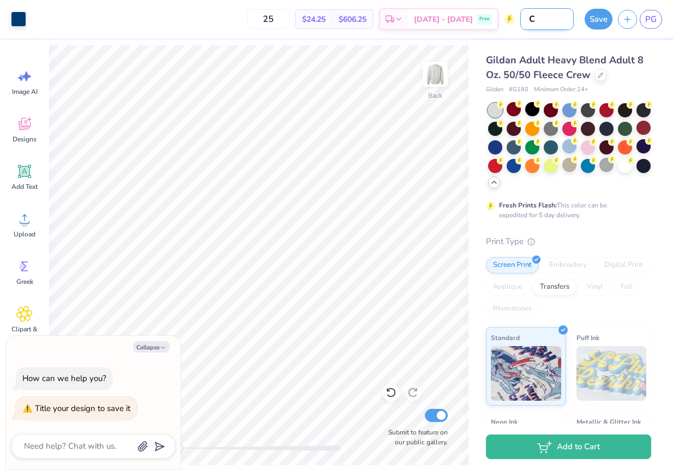
type textarea "x"
type input "Co"
type textarea "x"
type input "Cow"
type textarea "x"
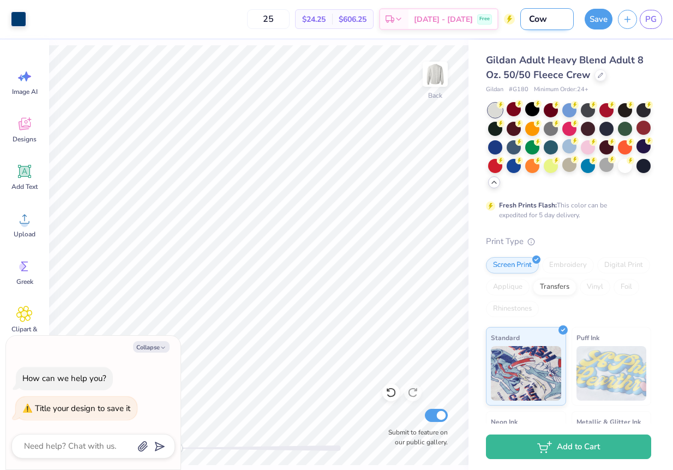
type input "Cowb"
type textarea "x"
type input "Cowbo"
type textarea "x"
type input "Cowboy"
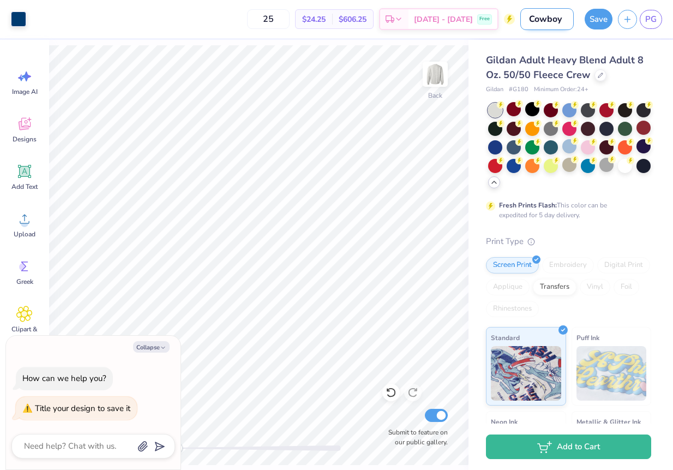
type textarea "x"
type input "Cowboys"
type textarea "x"
click at [532, 17] on input "Cowboys" at bounding box center [546, 19] width 53 height 22
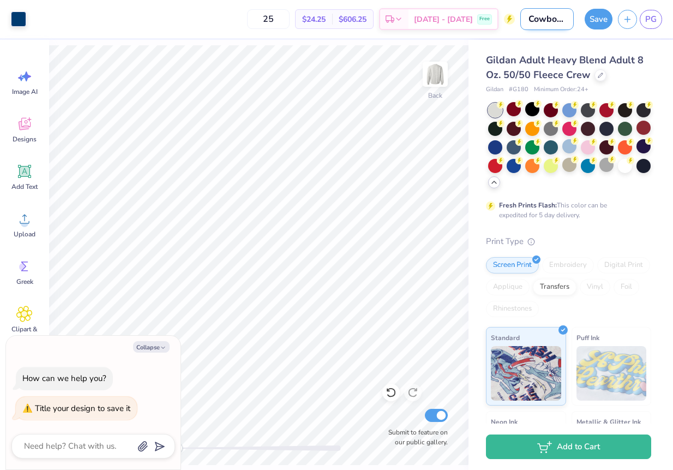
scroll to position [0, 0]
type input "DCowboys"
type textarea "x"
type input "D Cowboys"
type textarea "x"
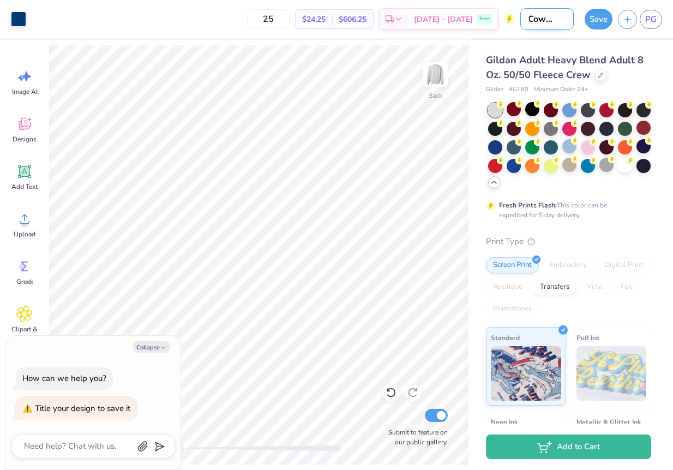
type input "D Cowboys"
type textarea "x"
type input "D Cowboys o"
type textarea "x"
type input "D Cowboys ou"
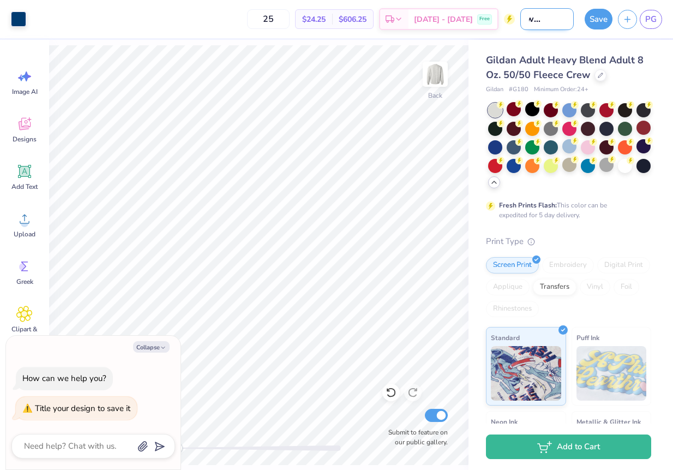
type textarea "x"
type input "D Cowboys out"
type textarea "x"
type input "D Cowboys outl"
type textarea "x"
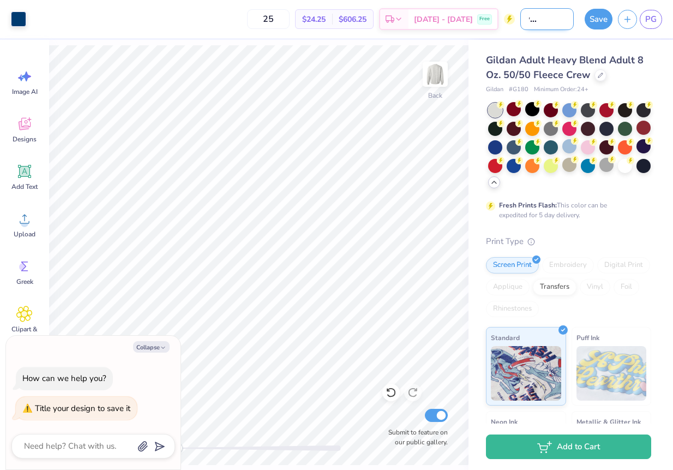
scroll to position [0, 40]
type input "D Cowboys outla"
type textarea "x"
type input "D Cowboys outlaw"
type textarea "x"
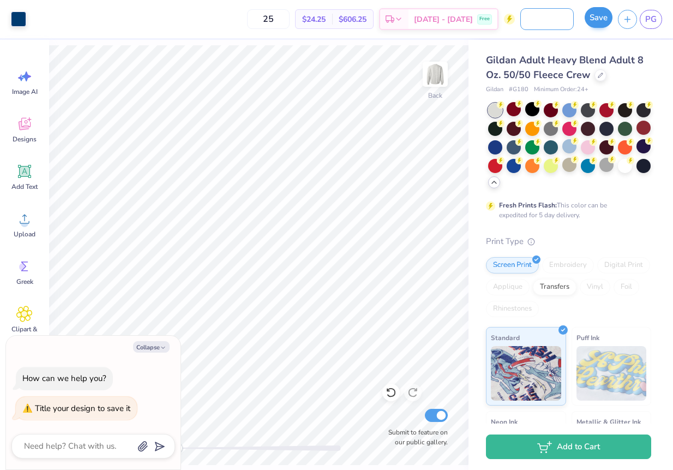
type input "D Cowboys outlaw"
click at [590, 15] on button "Save" at bounding box center [599, 17] width 28 height 21
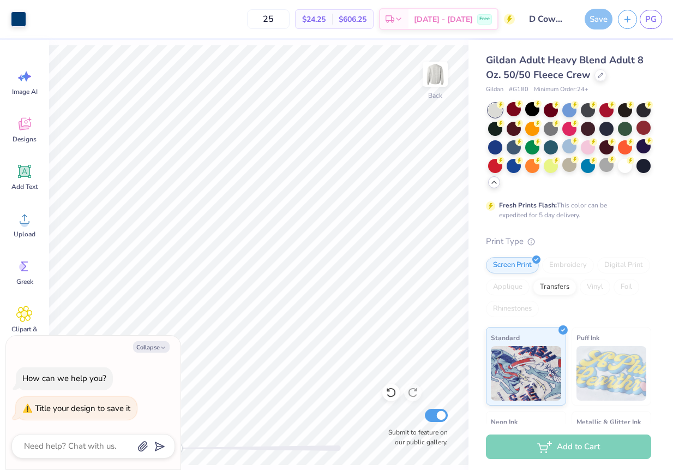
click at [601, 21] on div "Save" at bounding box center [599, 19] width 28 height 21
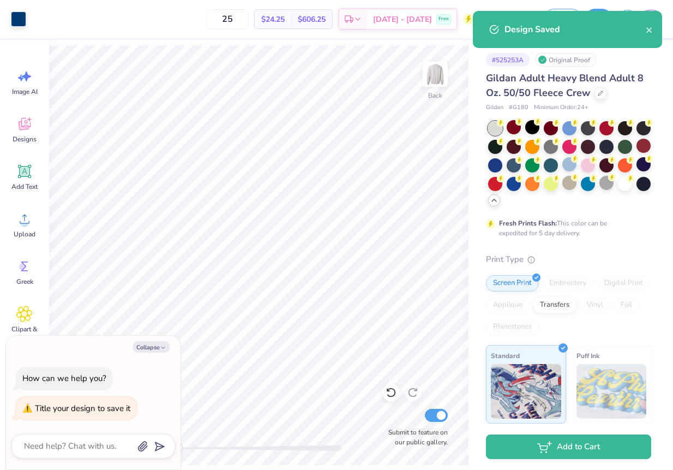
click at [658, 29] on div "Design Saved" at bounding box center [567, 29] width 189 height 37
click at [650, 32] on icon "close" at bounding box center [648, 29] width 5 height 5
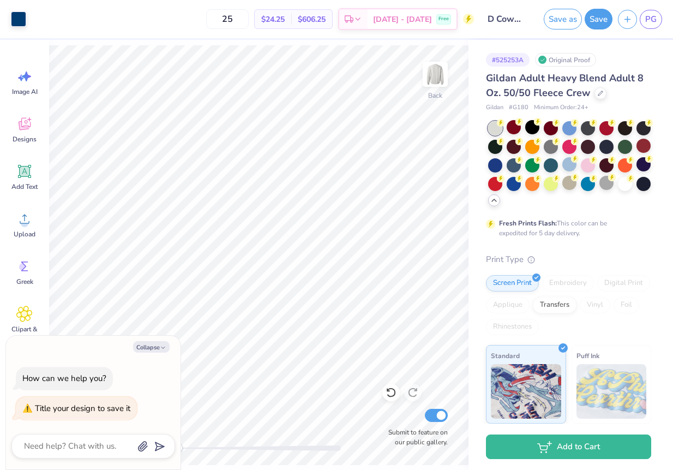
type textarea "x"
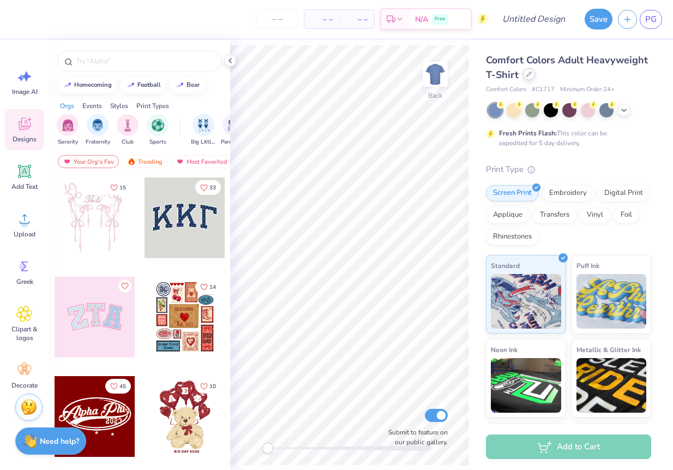
click at [529, 75] on icon at bounding box center [528, 73] width 5 height 5
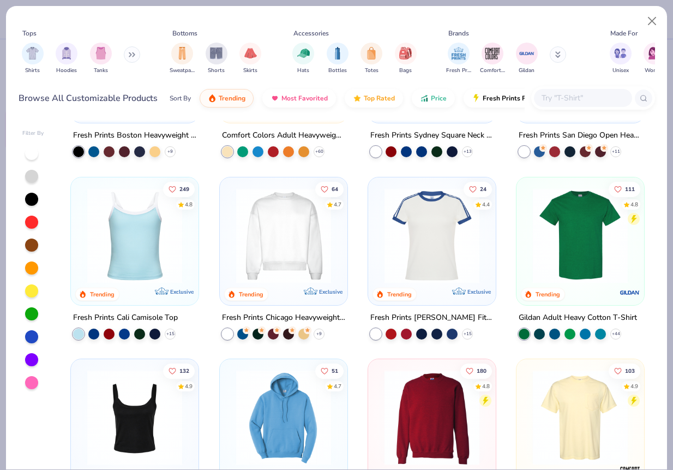
scroll to position [341, 0]
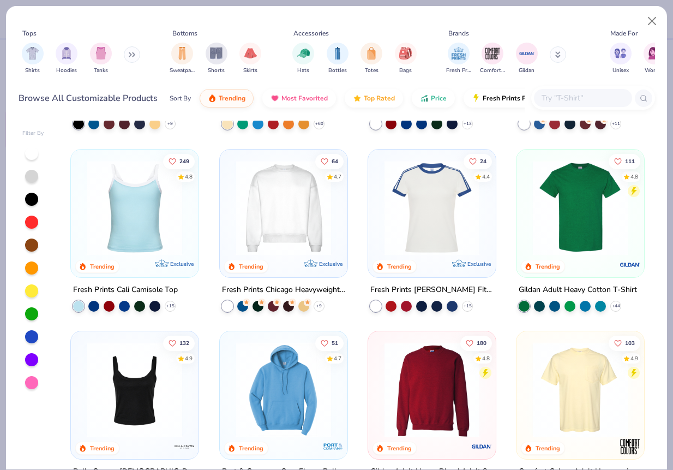
click at [434, 399] on img at bounding box center [432, 389] width 106 height 95
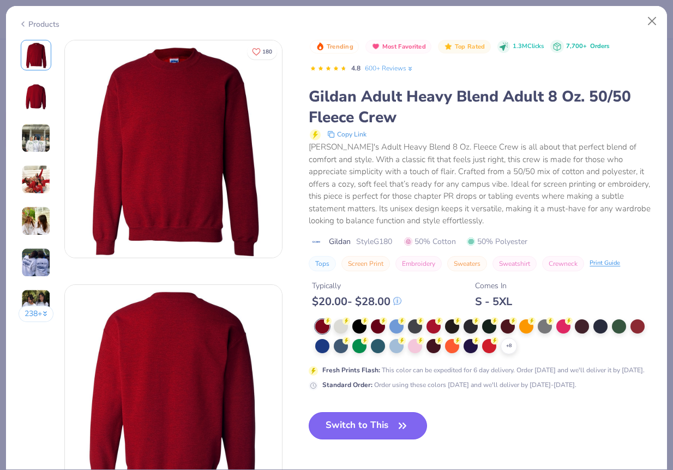
click at [382, 423] on button "Switch to This" at bounding box center [368, 425] width 118 height 27
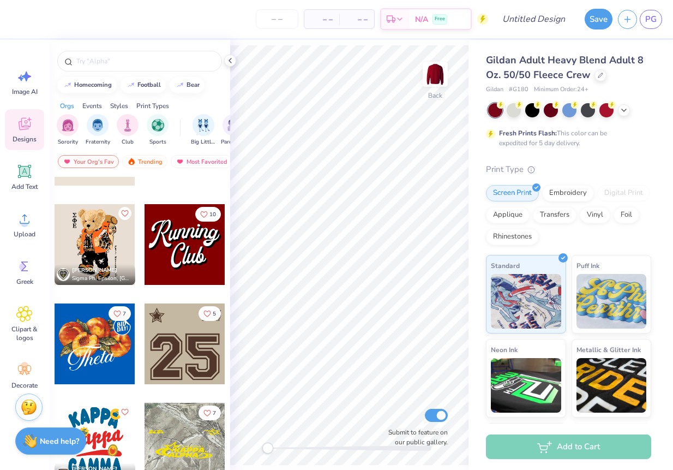
scroll to position [1256, 0]
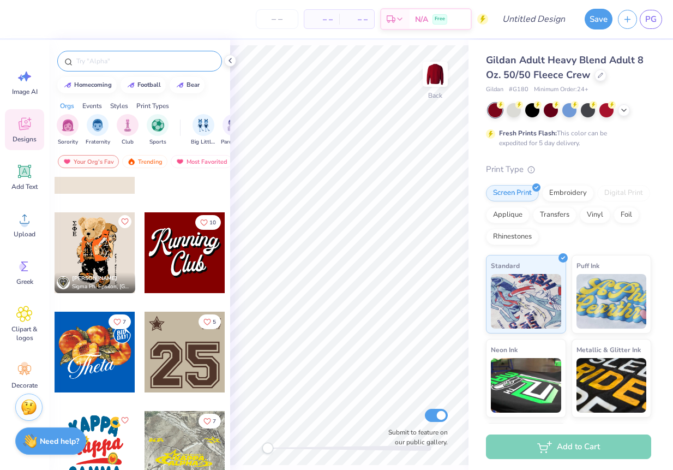
click at [114, 64] on input "text" at bounding box center [145, 61] width 140 height 11
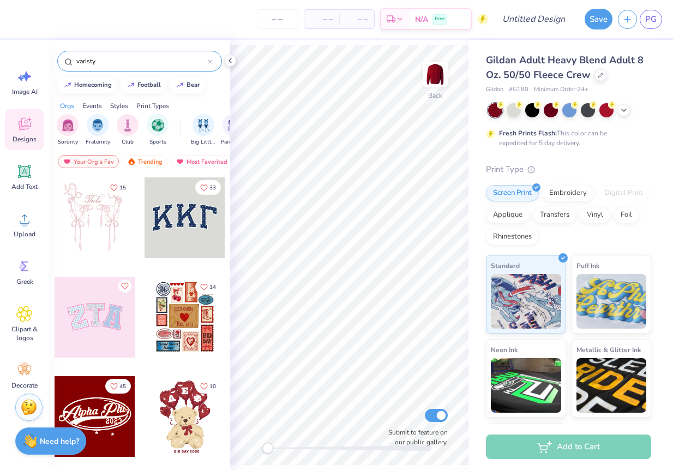
type input "varisty"
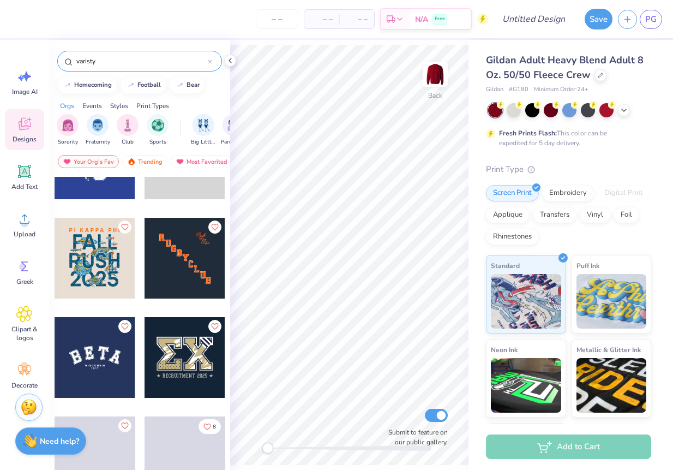
scroll to position [1365, 0]
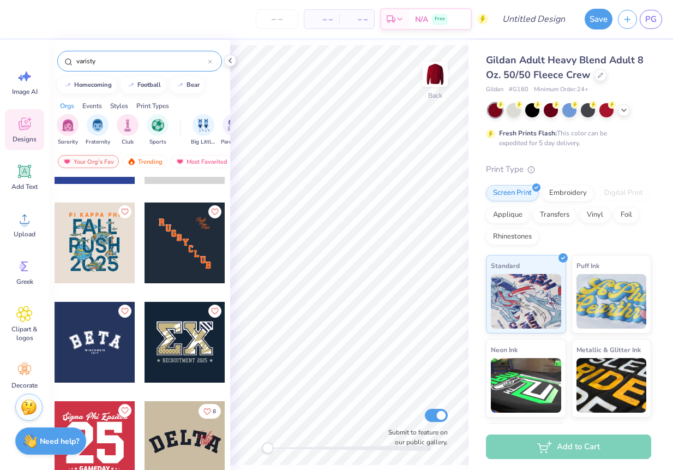
click at [211, 58] on div at bounding box center [210, 61] width 4 height 10
type input "preppy"
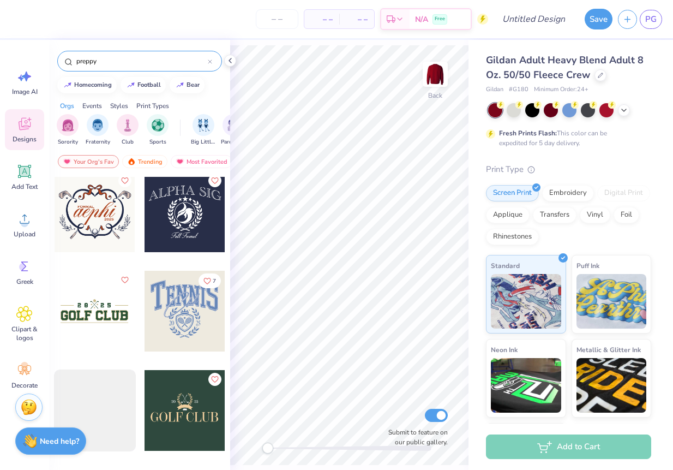
scroll to position [2424, 0]
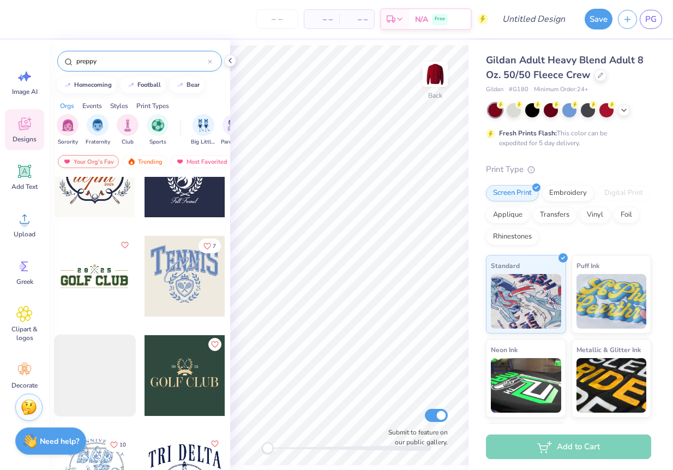
click at [209, 58] on div at bounding box center [210, 61] width 4 height 10
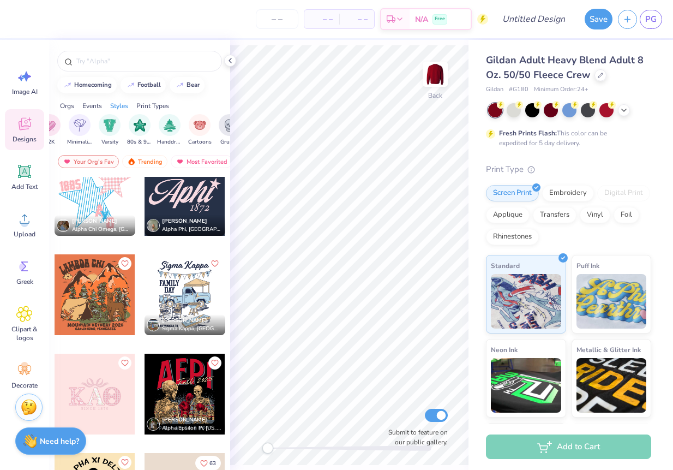
scroll to position [0, 632]
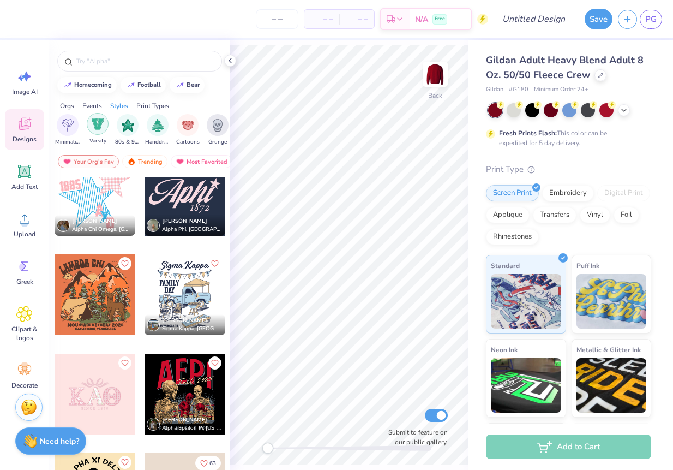
click at [94, 127] on img "filter for Varsity" at bounding box center [98, 124] width 13 height 13
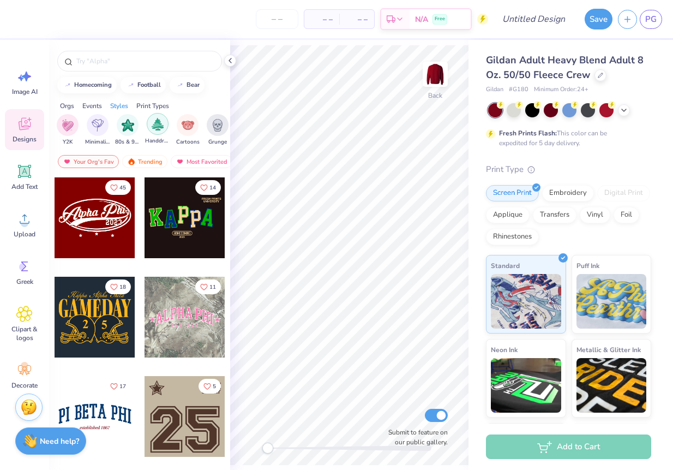
click at [160, 125] on img "filter for Handdrawn" at bounding box center [158, 124] width 12 height 13
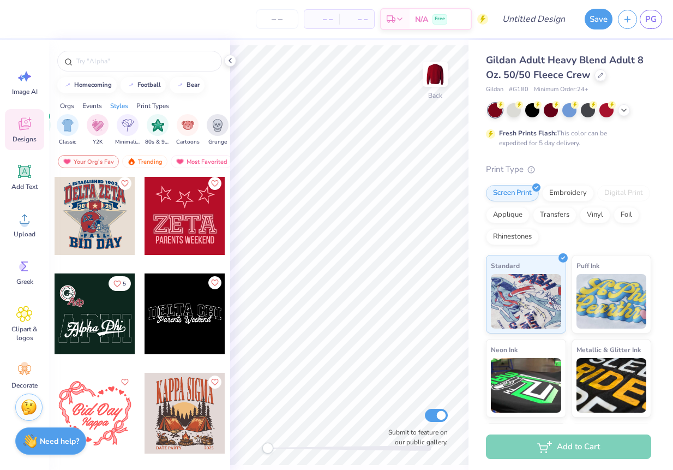
scroll to position [3186, 0]
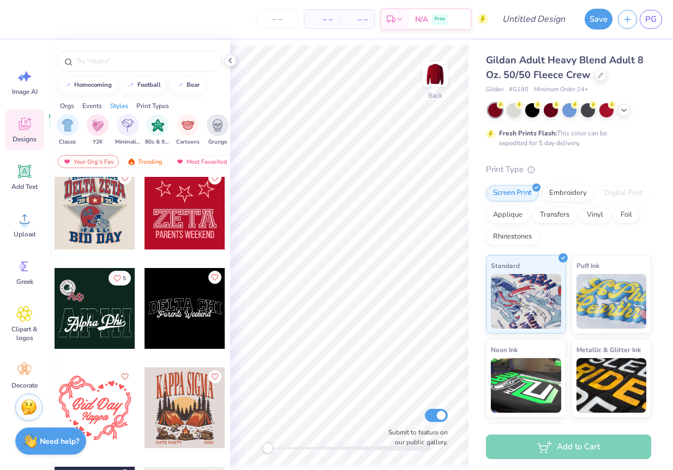
click at [104, 205] on div at bounding box center [95, 209] width 81 height 81
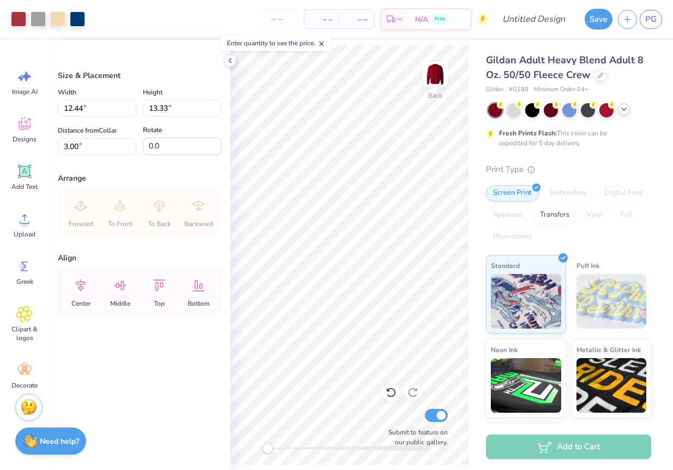
click at [626, 110] on icon at bounding box center [624, 109] width 9 height 9
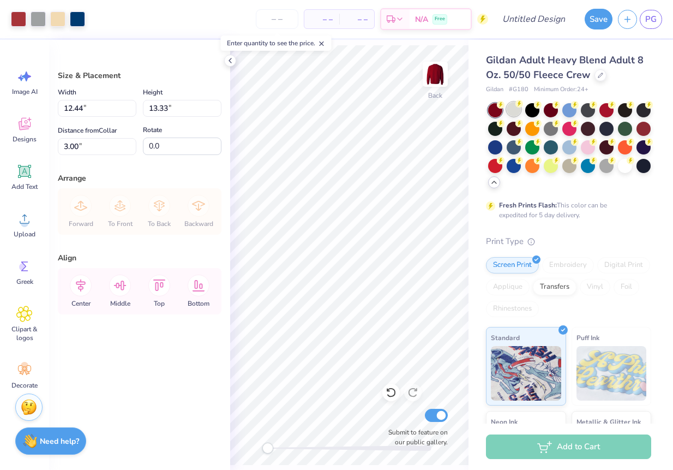
click at [512, 115] on div at bounding box center [514, 109] width 14 height 14
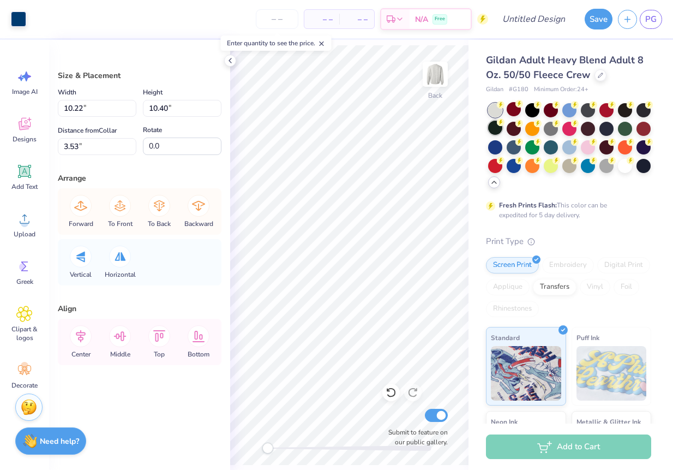
type input "10.22"
type input "10.40"
type input "3.53"
type input "4.57"
type input "6.34"
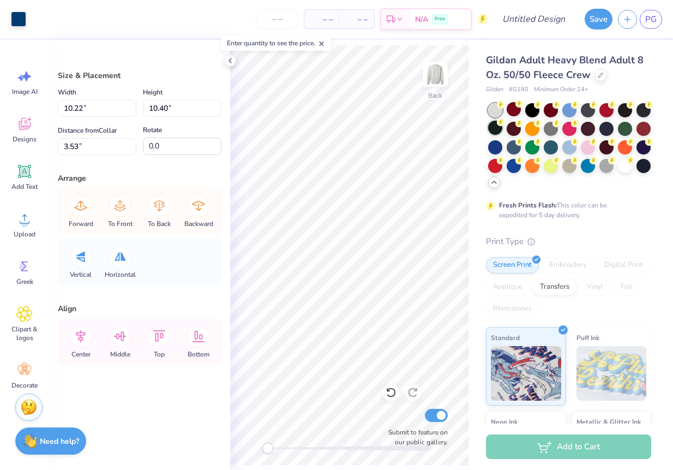
type input "6.83"
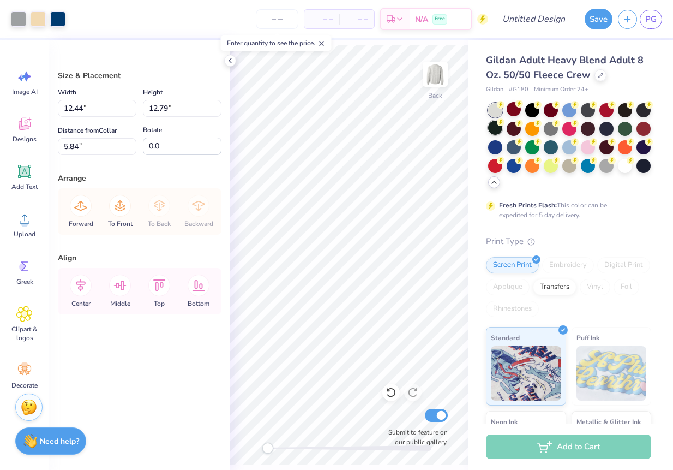
type input "3.41"
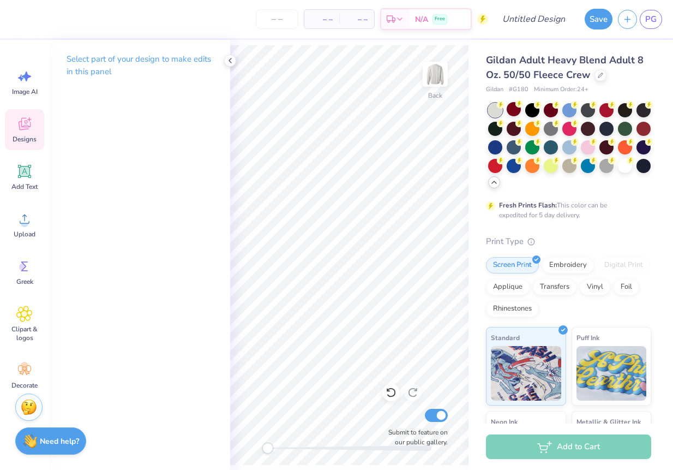
click at [24, 116] on icon at bounding box center [24, 124] width 16 height 16
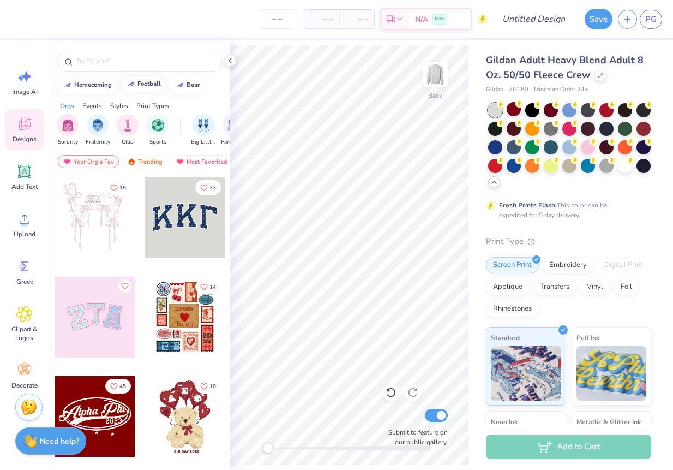
click at [136, 80] on button "football" at bounding box center [143, 84] width 45 height 16
type input "football"
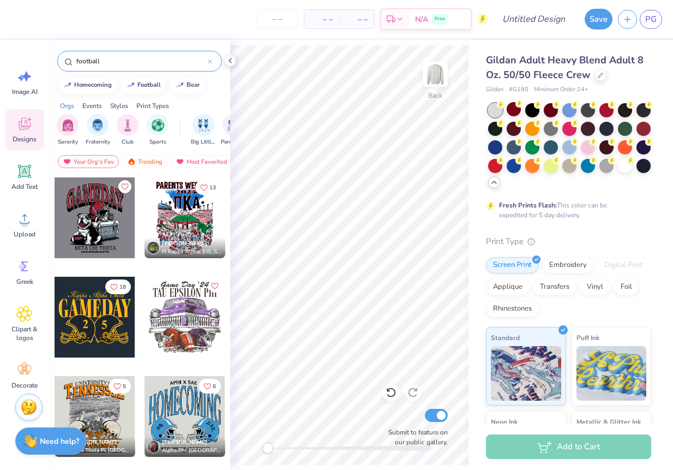
click at [215, 63] on div "football" at bounding box center [139, 61] width 165 height 21
click at [208, 62] on icon at bounding box center [210, 61] width 4 height 4
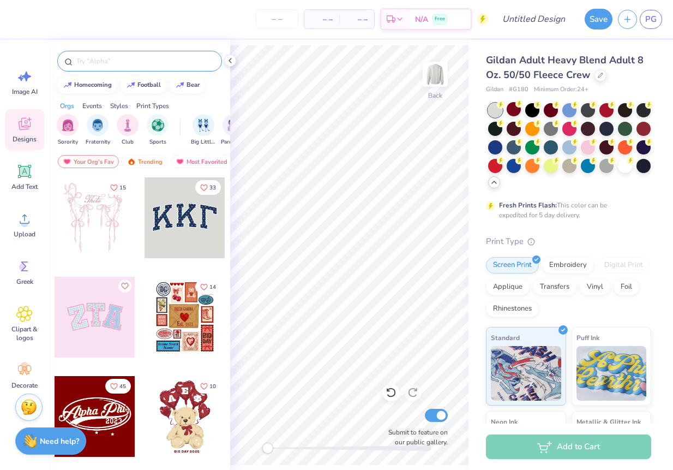
click at [180, 62] on input "text" at bounding box center [145, 61] width 140 height 11
type input "cowboy"
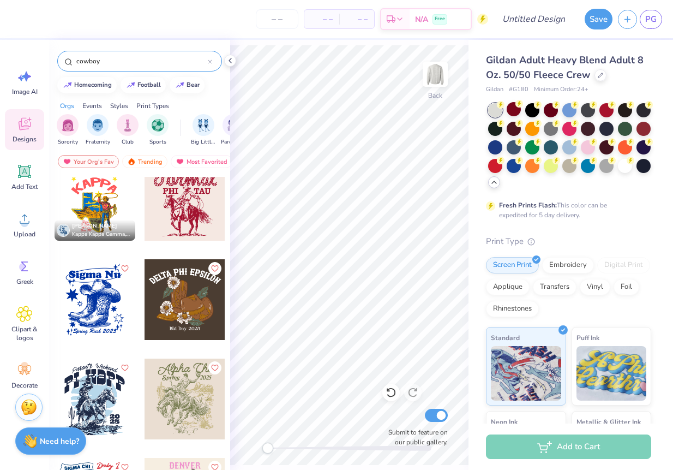
scroll to position [0, 0]
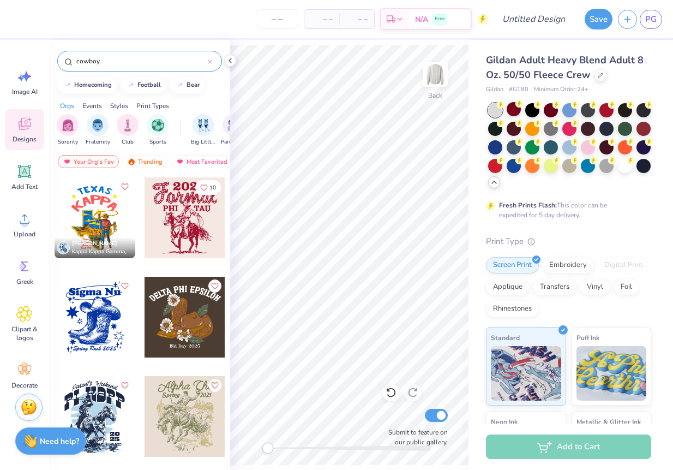
click at [89, 403] on div at bounding box center [95, 416] width 81 height 81
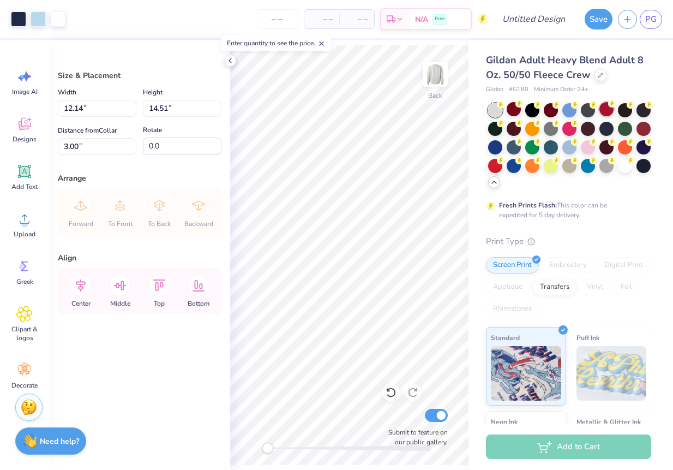
click at [606, 109] on div at bounding box center [606, 109] width 14 height 14
click at [530, 110] on div at bounding box center [532, 109] width 14 height 14
click at [566, 148] on div at bounding box center [569, 146] width 14 height 14
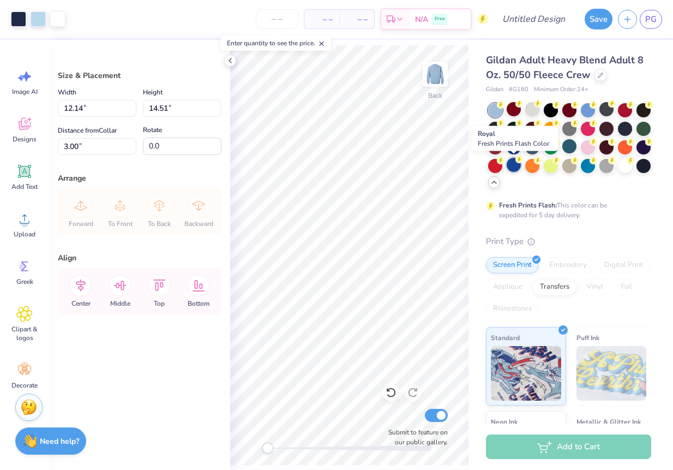
click at [517, 163] on div at bounding box center [514, 165] width 14 height 14
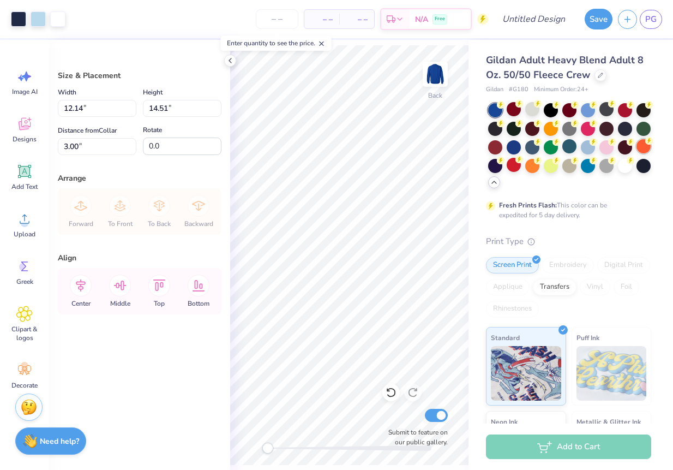
click at [645, 146] on div at bounding box center [644, 146] width 14 height 14
click at [646, 160] on div at bounding box center [644, 165] width 14 height 14
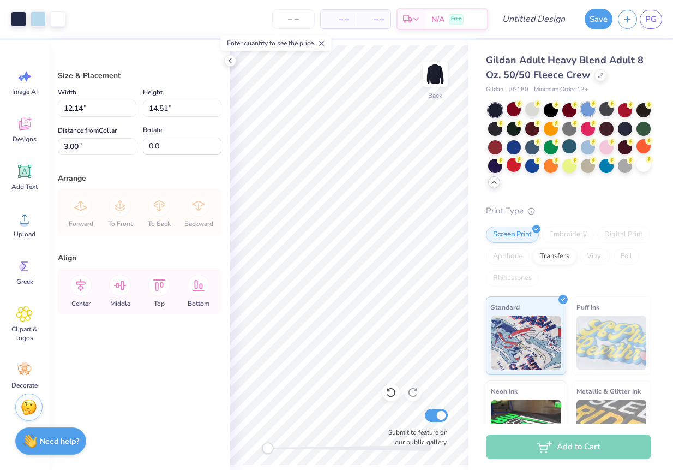
click at [589, 105] on div at bounding box center [588, 109] width 14 height 14
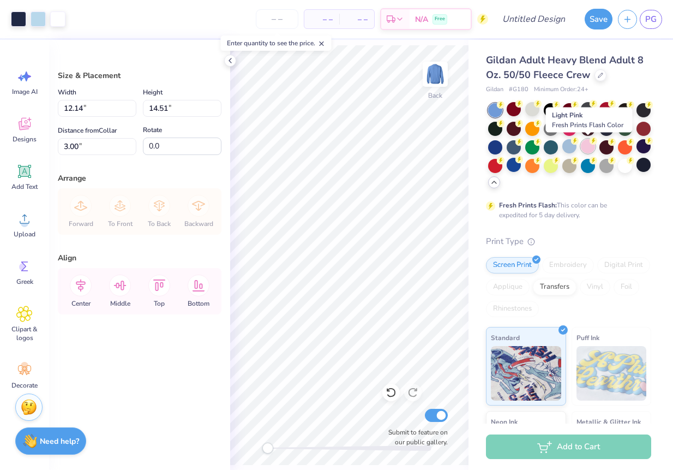
click at [589, 146] on div at bounding box center [588, 146] width 14 height 14
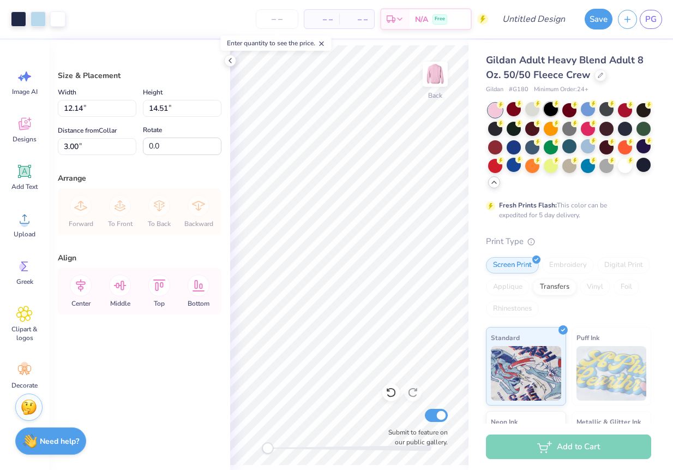
click at [544, 108] on div at bounding box center [551, 109] width 14 height 14
click at [531, 108] on div at bounding box center [532, 109] width 14 height 14
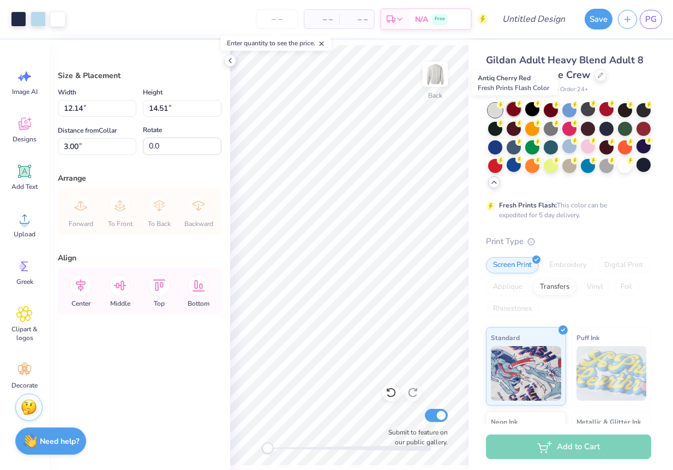
click at [507, 109] on div at bounding box center [514, 109] width 14 height 14
click at [511, 110] on div at bounding box center [514, 109] width 14 height 14
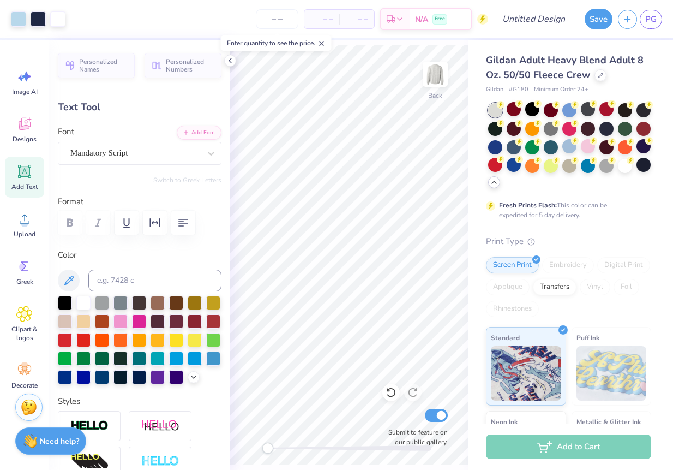
type input "12.14"
type input "5.12"
type input "4.24"
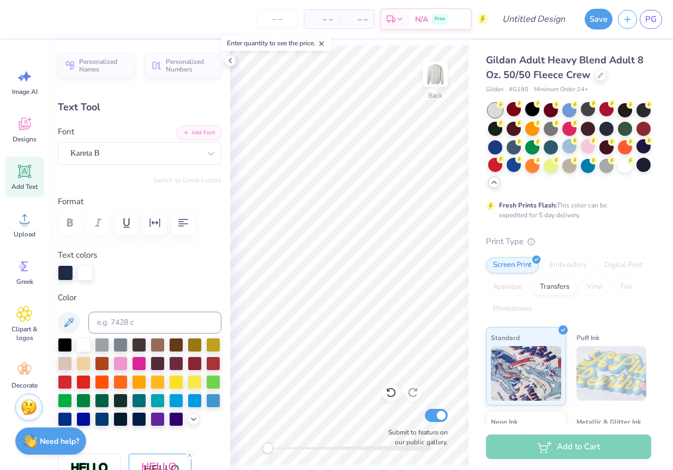
scroll to position [0, 1]
click at [208, 152] on icon at bounding box center [211, 154] width 7 height 4
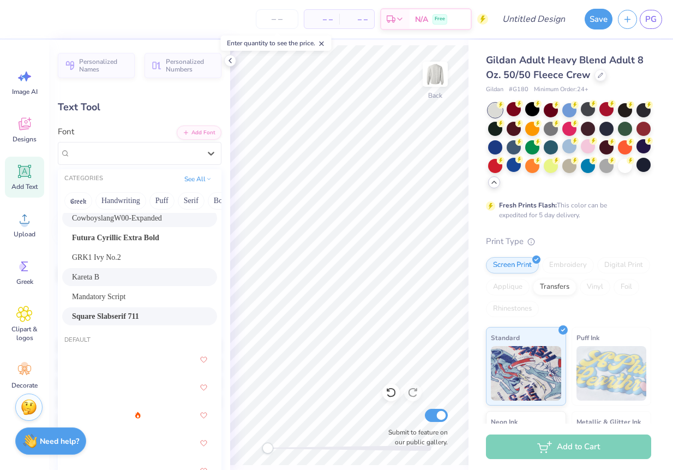
scroll to position [0, 0]
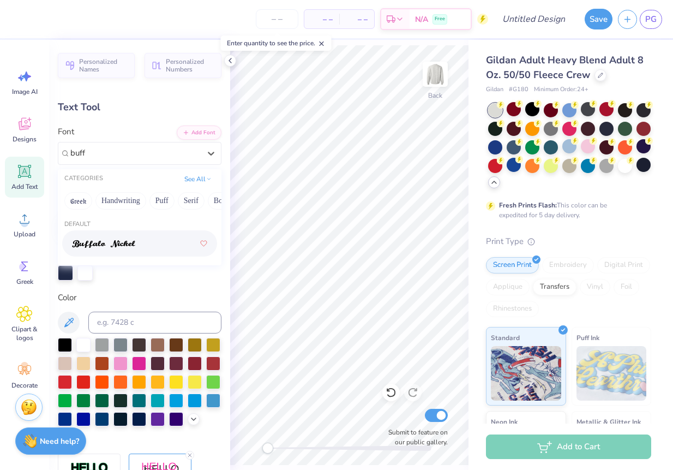
click at [130, 238] on span at bounding box center [103, 243] width 63 height 11
type input "buff"
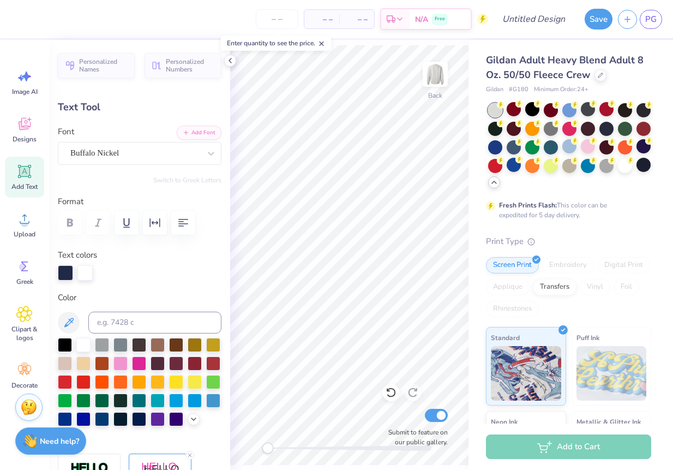
type textarea "P"
type textarea "OUTLAW"
click at [191, 157] on div "Buffalo Nickel" at bounding box center [135, 153] width 132 height 17
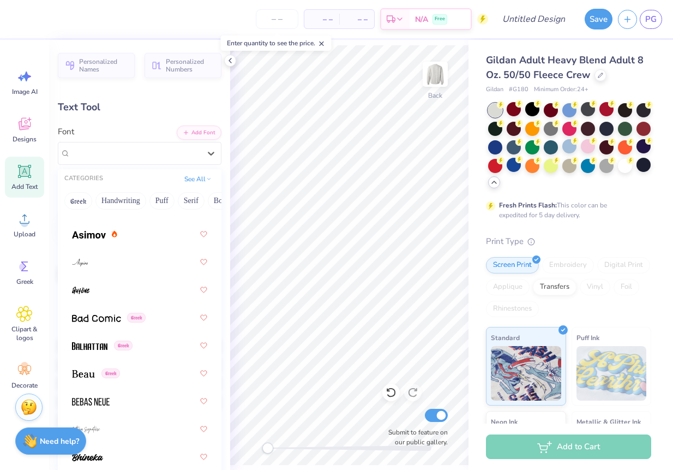
scroll to position [0, 0]
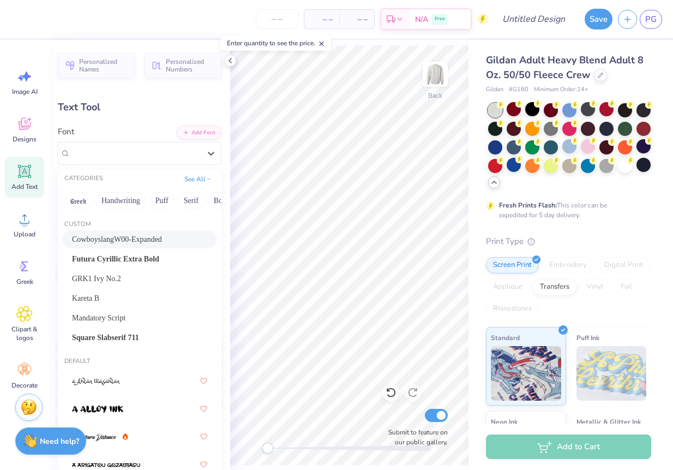
click at [161, 243] on span "CowboyslangW00-Expanded" at bounding box center [117, 238] width 90 height 11
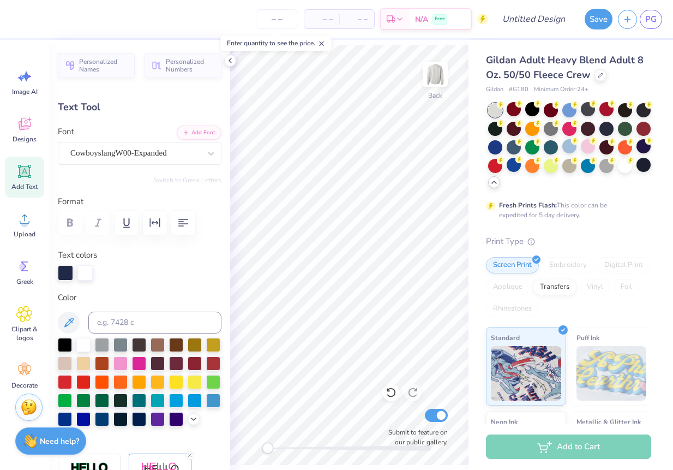
type input "15.15"
type input "4.55"
type input "4.56"
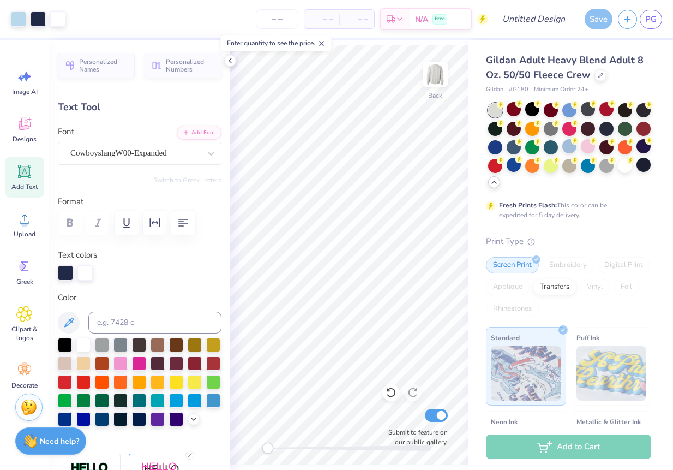
type input "1.97"
type input "0.89"
type input "13.31"
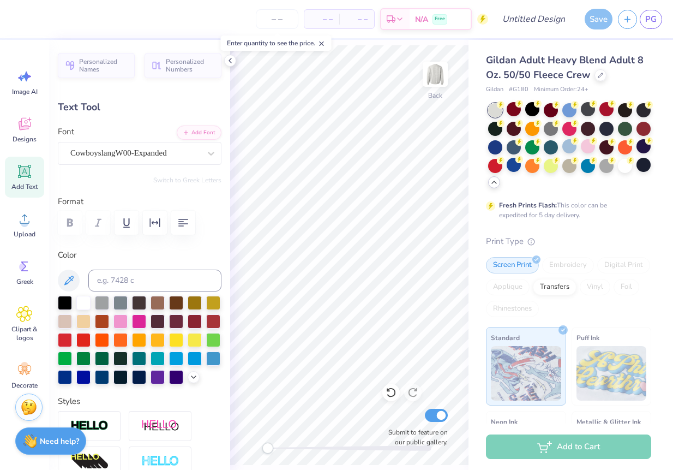
type textarea "25"
type input "1.92"
type input "13.31"
type textarea "25-"
type input "14.32"
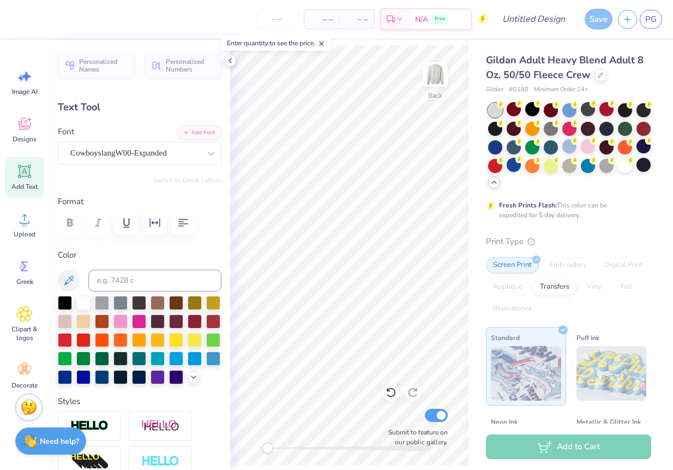
type textarea "26"
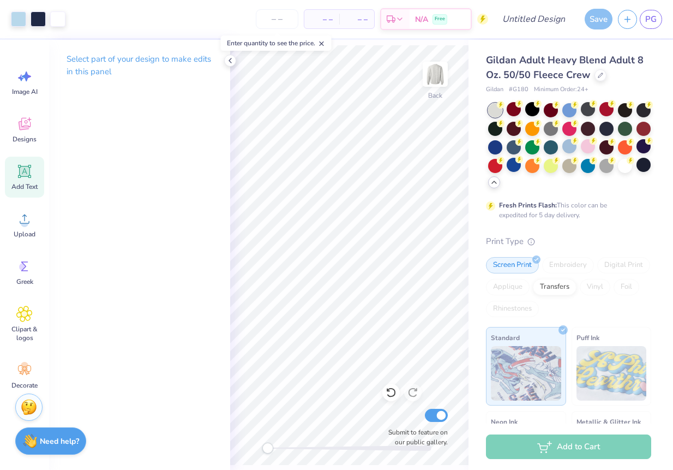
click at [26, 178] on icon at bounding box center [24, 171] width 16 height 16
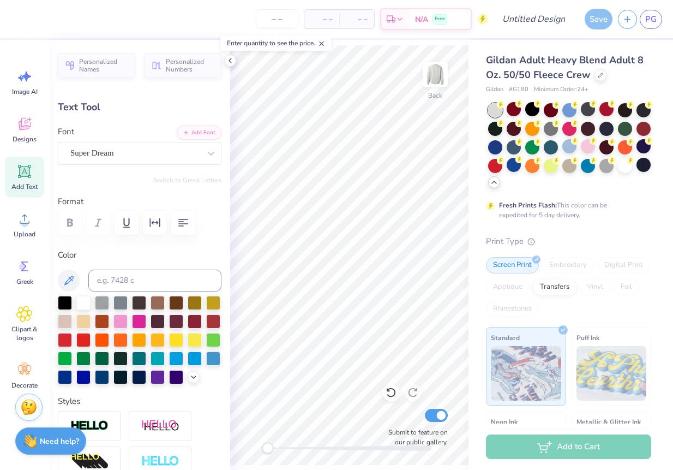
type textarea "T"
type textarea "SMU Dedman School of Law"
type input "15.15"
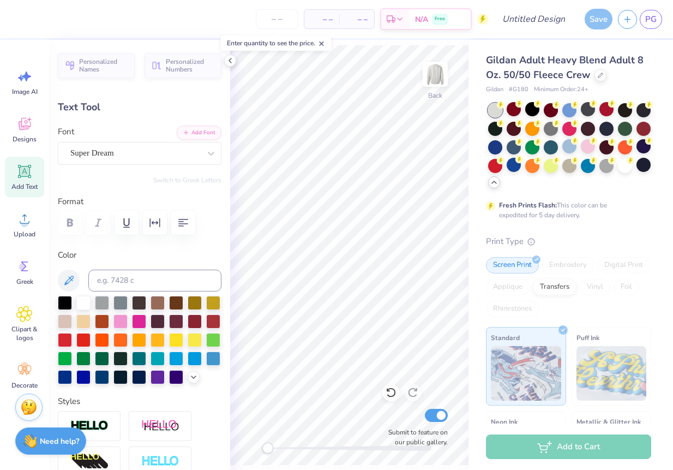
type input "0.88"
type input "18.37"
click at [500, 266] on div "Screen Print" at bounding box center [512, 265] width 53 height 16
type input "13.64"
type input "0.79"
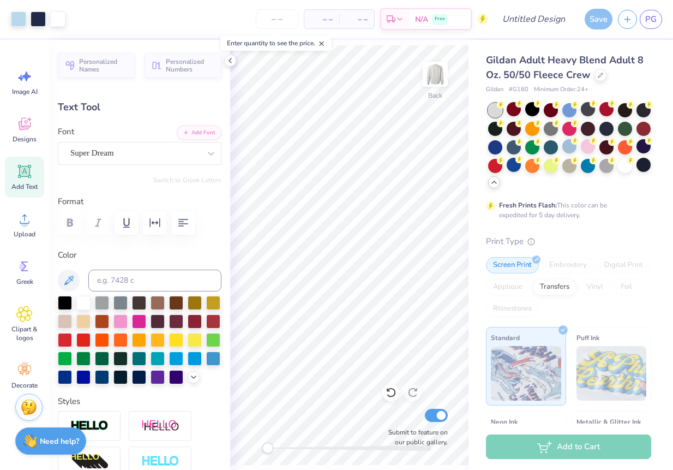
type input "18.44"
click at [145, 154] on div "Super Dream" at bounding box center [135, 153] width 132 height 17
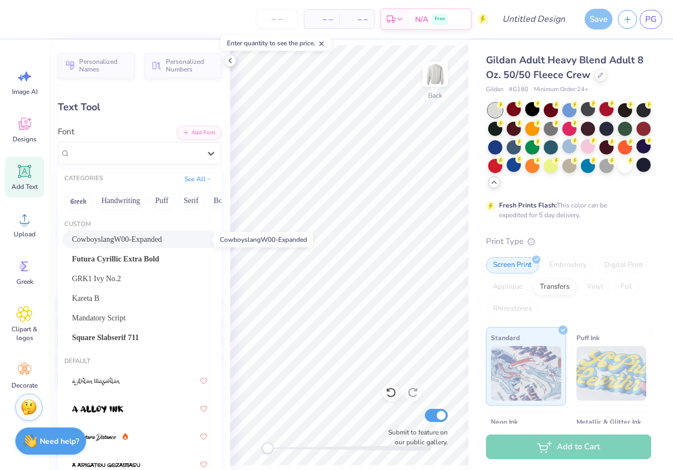
click at [133, 242] on span "CowboyslangW00-Expanded" at bounding box center [117, 238] width 90 height 11
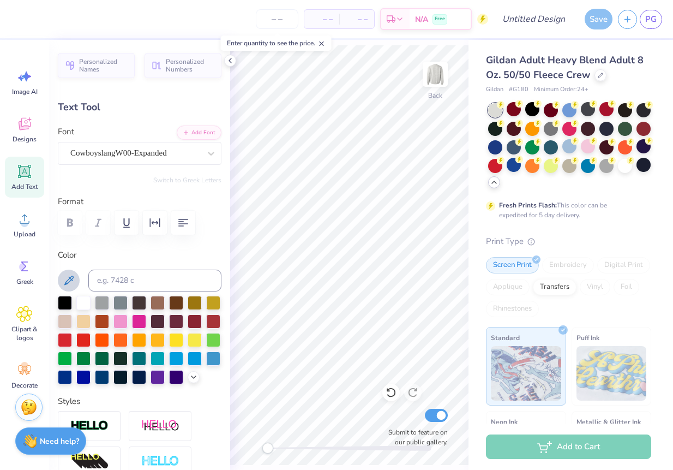
click at [73, 280] on icon at bounding box center [68, 280] width 13 height 13
type input "12.35"
type input "0.50"
type input "18.27"
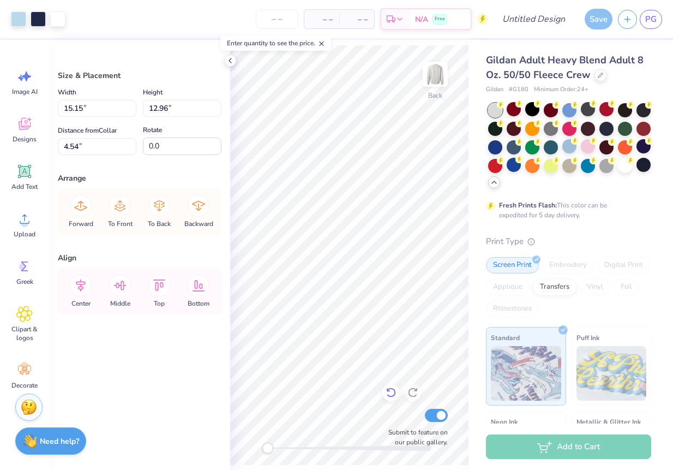
type input "3.00"
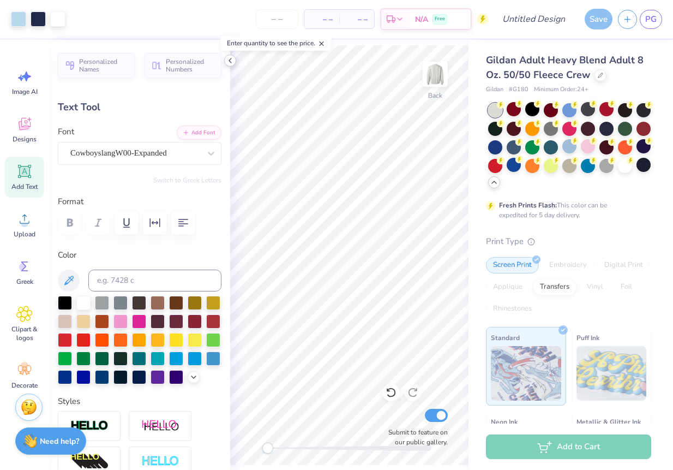
click at [229, 61] on icon at bounding box center [230, 60] width 9 height 9
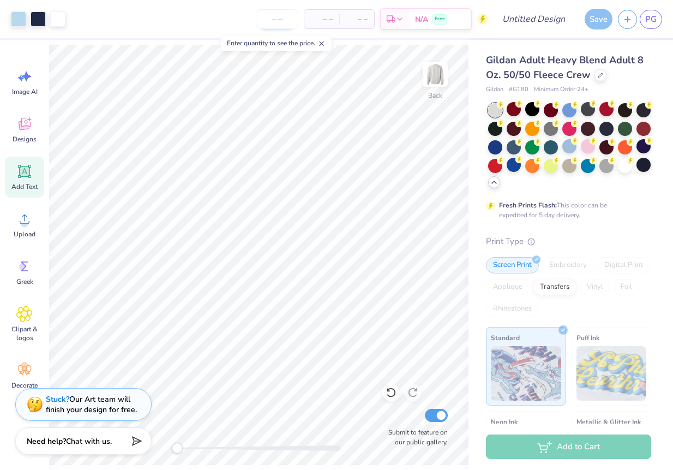
click at [277, 12] on input "number" at bounding box center [277, 19] width 43 height 20
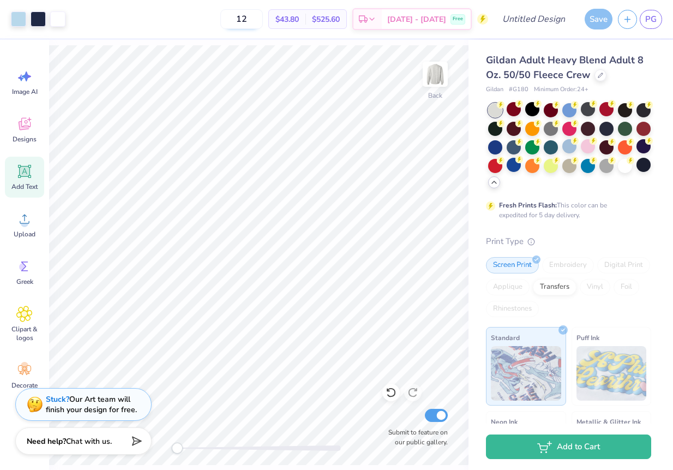
type input "1"
type input "2"
click at [575, 146] on div at bounding box center [569, 146] width 14 height 14
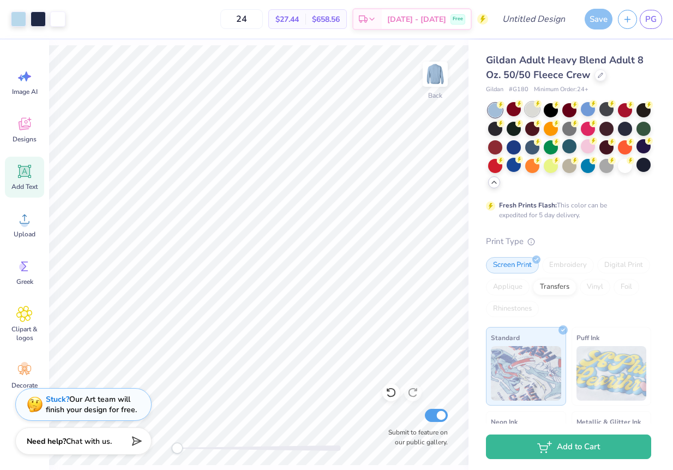
click at [532, 112] on div at bounding box center [532, 109] width 14 height 14
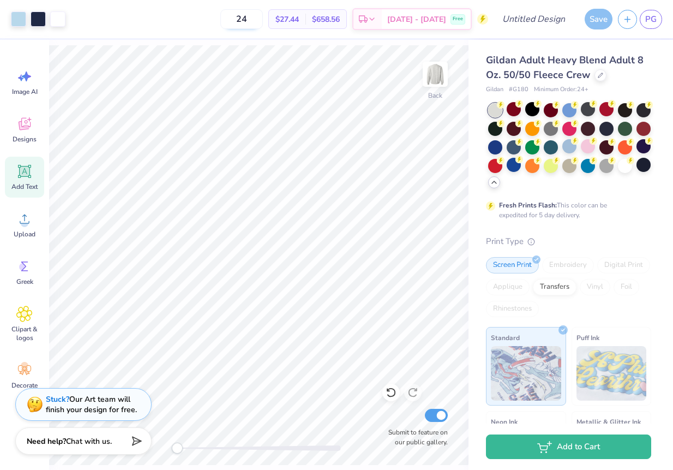
click at [263, 20] on input "24" at bounding box center [241, 19] width 43 height 20
type input "2"
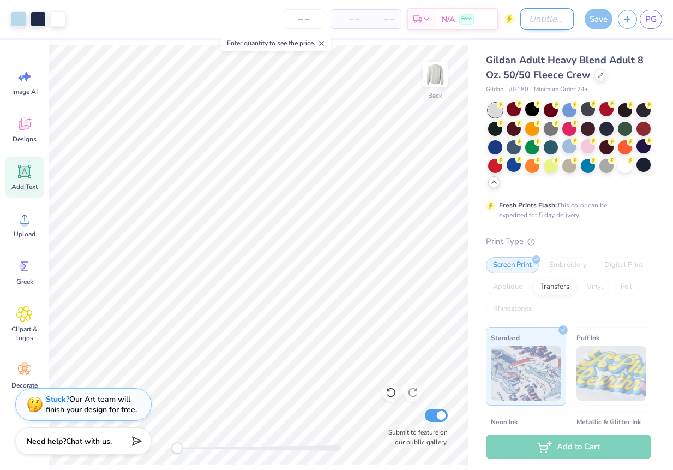
click at [556, 19] on input "Design Title" at bounding box center [546, 19] width 53 height 22
type input "lasso outlaw"
click at [601, 17] on div "Save" at bounding box center [599, 19] width 28 height 21
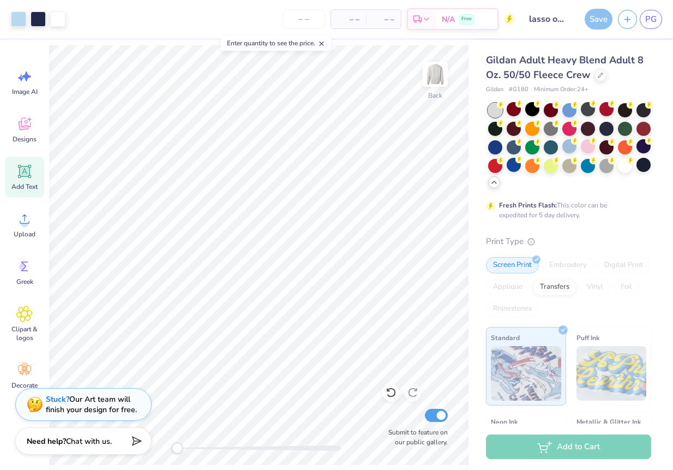
click at [595, 23] on div "Save" at bounding box center [599, 19] width 28 height 21
type input "15.15"
type input "4.55"
type input "3.00"
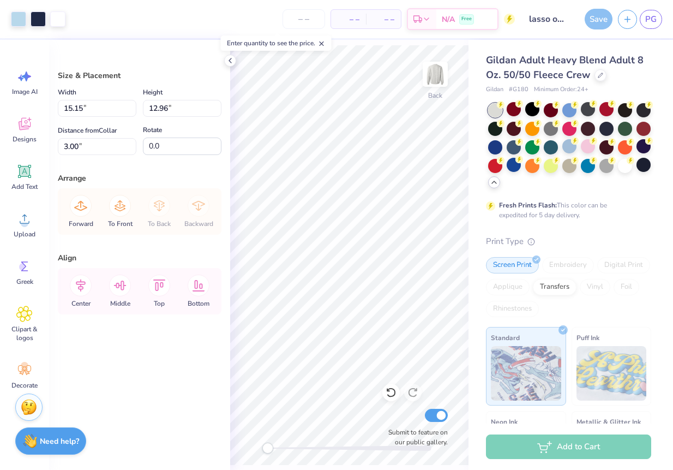
type input "14.81"
type input "12.66"
type input "3.29"
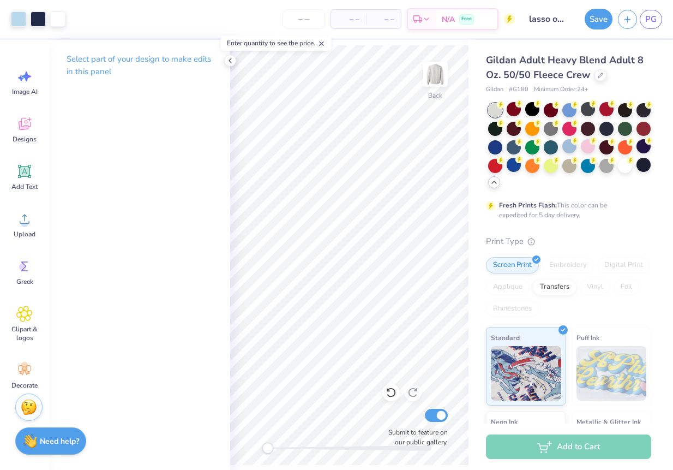
click at [598, 22] on button "Save" at bounding box center [599, 19] width 28 height 21
click at [602, 17] on div "Save" at bounding box center [599, 19] width 28 height 21
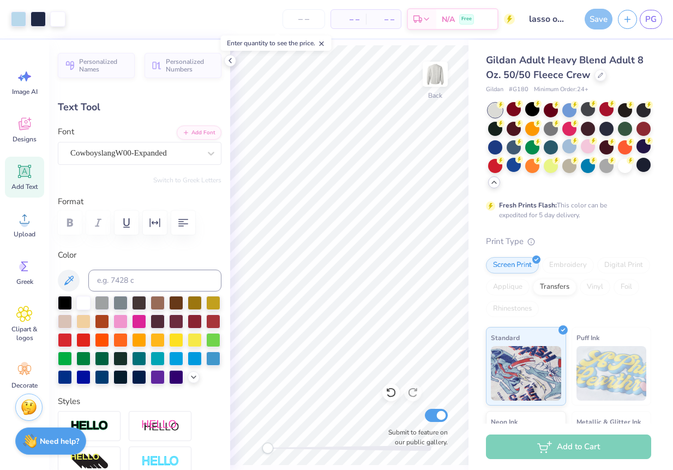
click at [471, 116] on div "Gildan Adult Heavy Blend Adult 8 Oz. 50/50 Fleece Crew Gildan # G180 Minimum Or…" at bounding box center [571, 306] width 205 height 533
click at [598, 16] on div "Save" at bounding box center [599, 19] width 28 height 21
click at [230, 58] on icon at bounding box center [230, 60] width 9 height 9
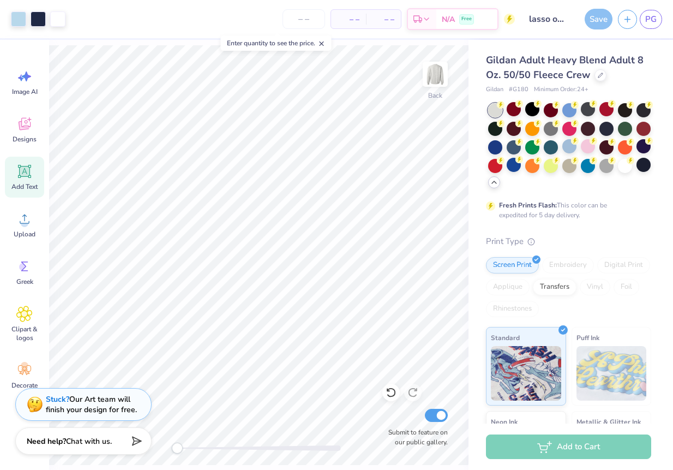
click at [320, 45] on icon at bounding box center [322, 44] width 8 height 8
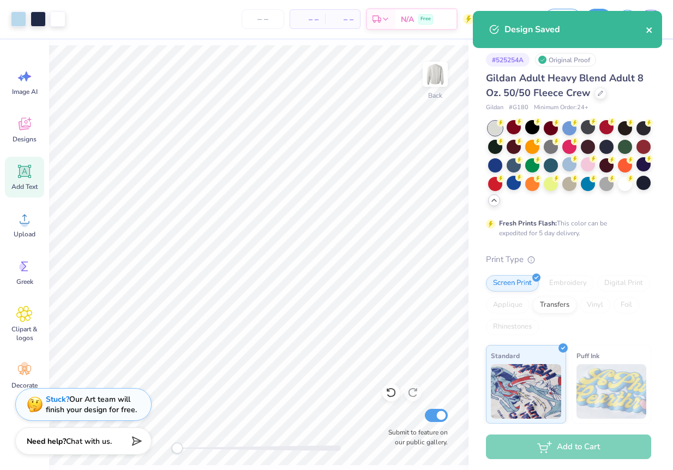
click at [652, 31] on icon "close" at bounding box center [650, 30] width 8 height 9
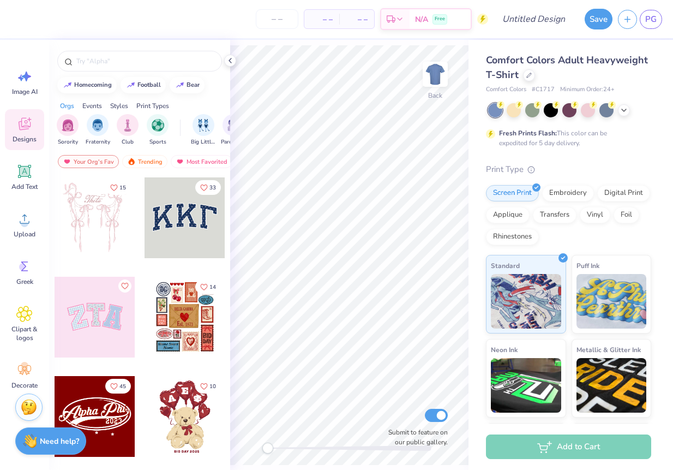
click at [533, 79] on div "Comfort Colors Adult Heavyweight T-Shirt" at bounding box center [568, 67] width 165 height 29
click at [529, 78] on div at bounding box center [529, 74] width 12 height 12
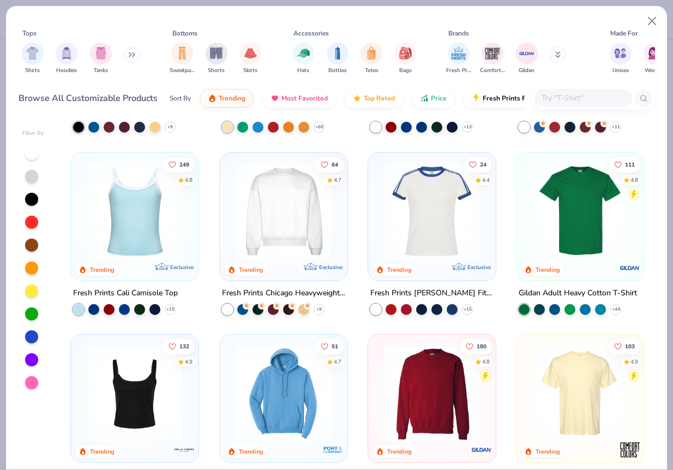
scroll to position [383, 0]
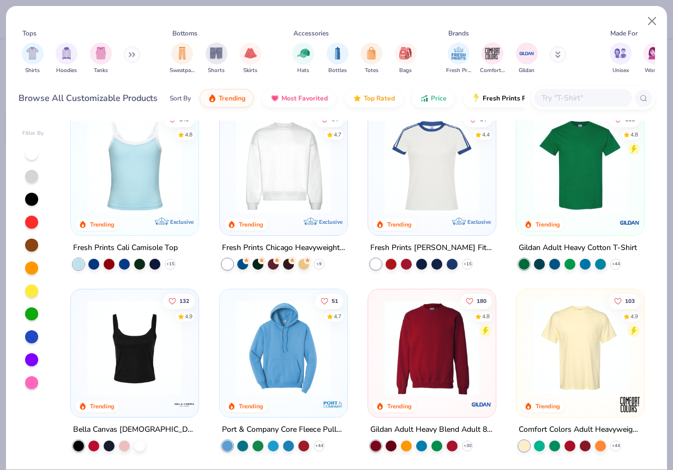
click at [452, 345] on img at bounding box center [432, 347] width 106 height 95
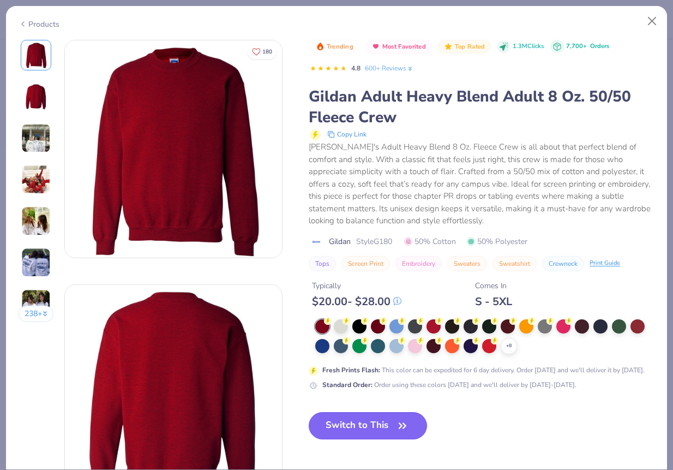
click at [392, 427] on button "Switch to This" at bounding box center [368, 425] width 118 height 27
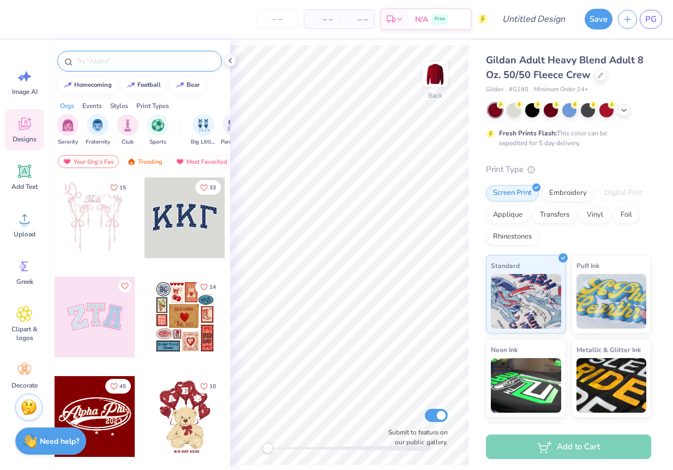
click at [146, 68] on div at bounding box center [139, 61] width 165 height 21
click at [133, 57] on input "text" at bounding box center [145, 61] width 140 height 11
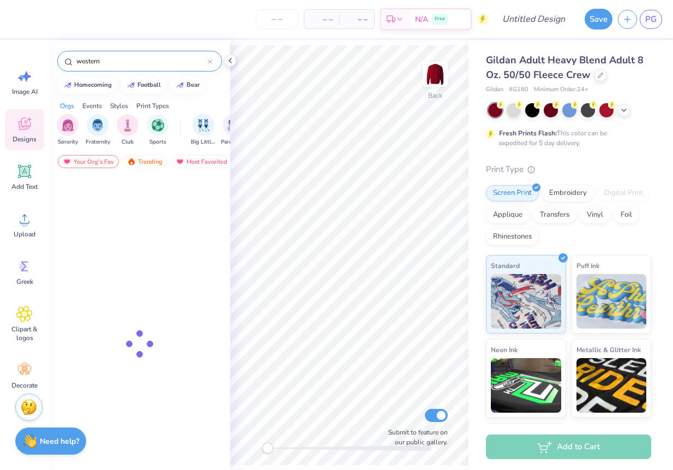
type input "western"
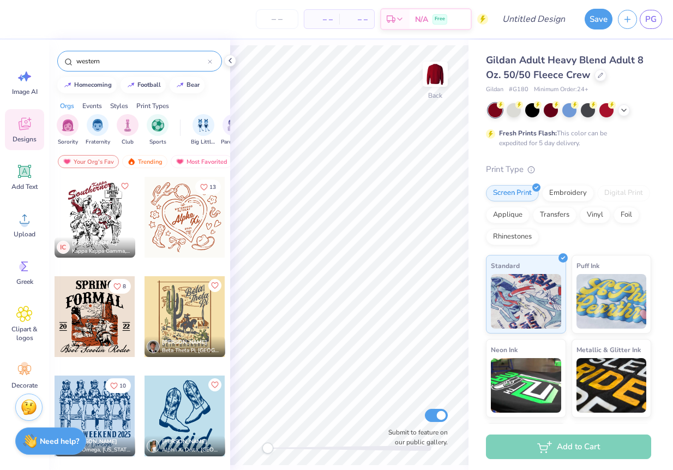
scroll to position [2030, 0]
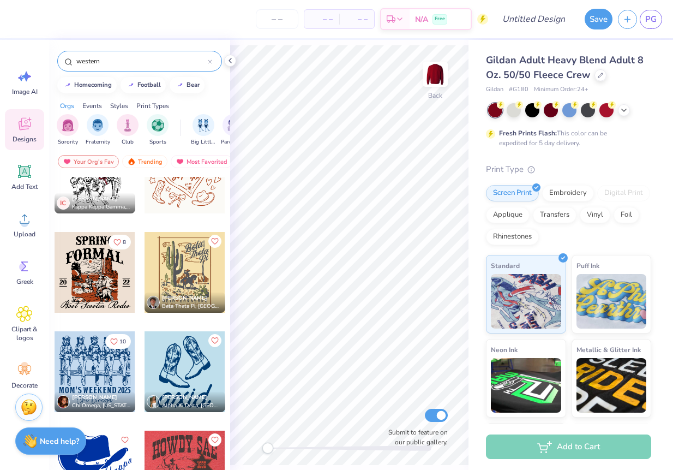
click at [193, 268] on div at bounding box center [185, 272] width 81 height 81
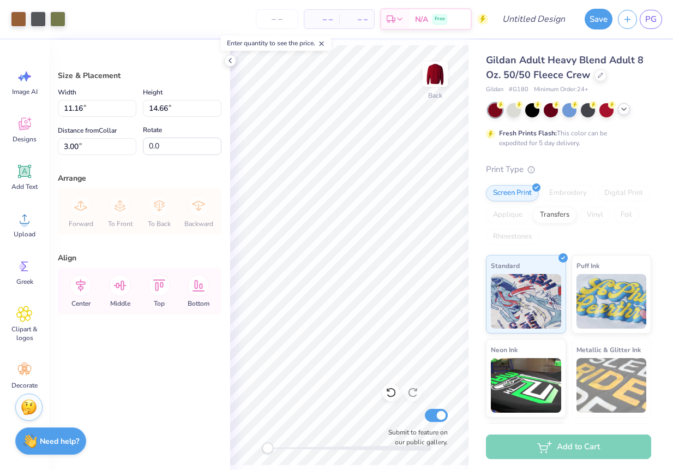
click at [628, 107] on div at bounding box center [624, 109] width 12 height 12
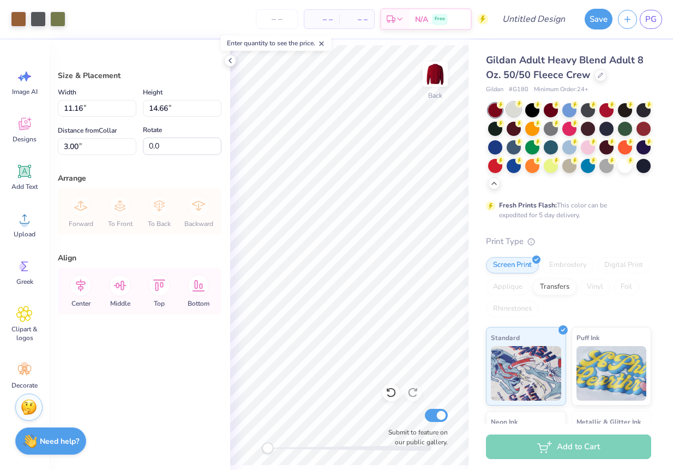
click at [512, 109] on div at bounding box center [514, 109] width 14 height 14
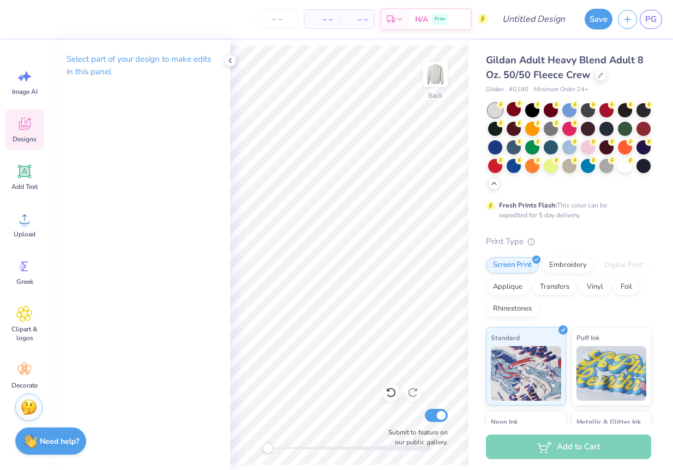
click at [30, 134] on div "Designs" at bounding box center [24, 129] width 39 height 41
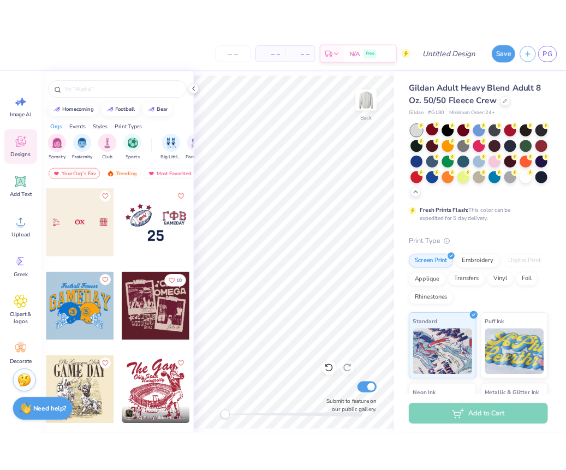
scroll to position [5408, 0]
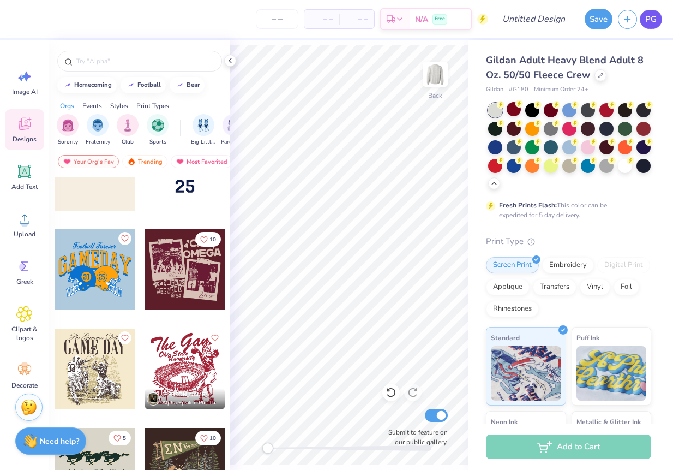
click at [653, 13] on span "PG" at bounding box center [650, 19] width 11 height 13
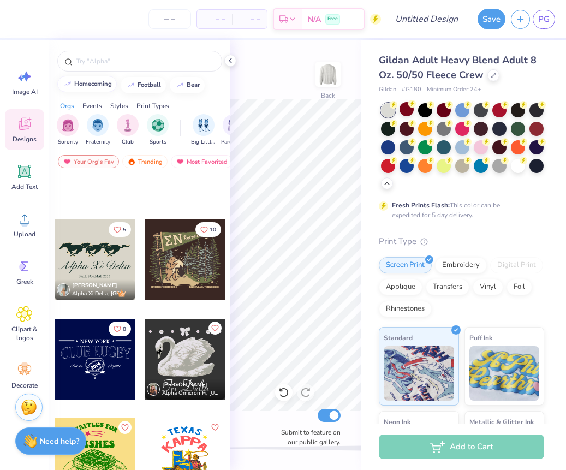
scroll to position [5797, 0]
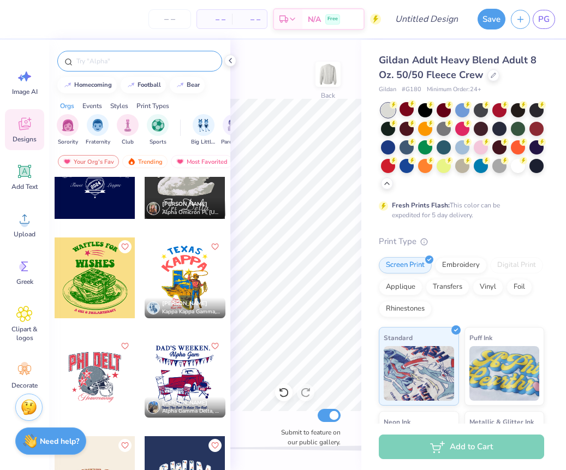
click at [102, 65] on input "text" at bounding box center [145, 61] width 140 height 11
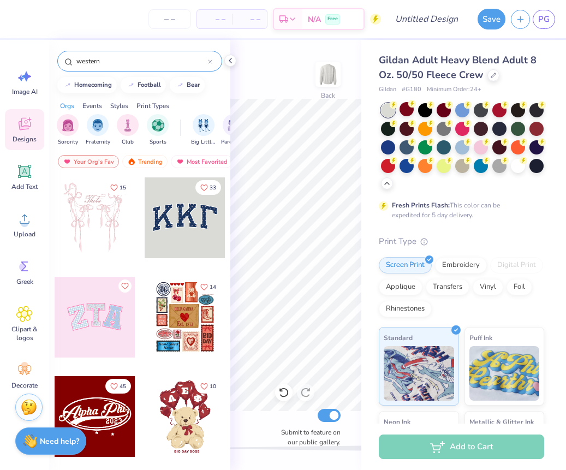
type input "western"
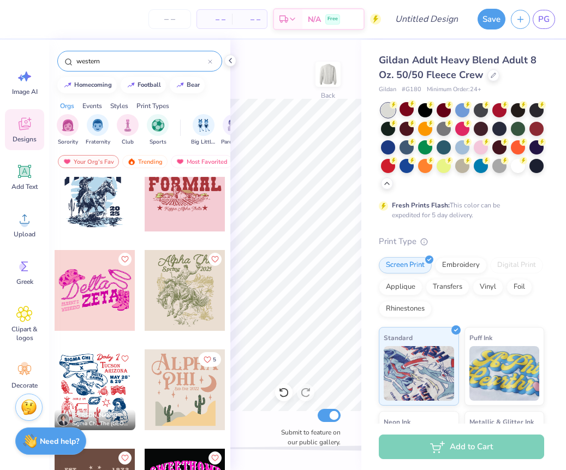
scroll to position [226, 0]
click at [175, 291] on div at bounding box center [185, 289] width 81 height 81
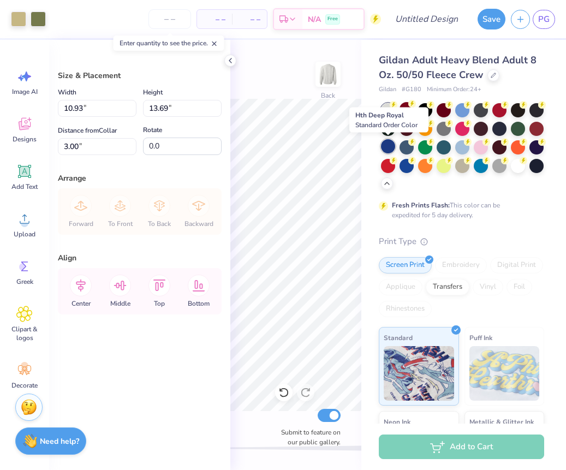
click at [389, 145] on div at bounding box center [388, 146] width 14 height 14
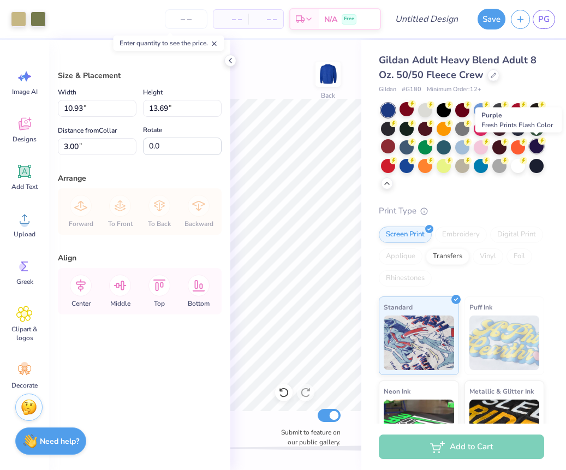
click at [533, 147] on div at bounding box center [536, 146] width 14 height 14
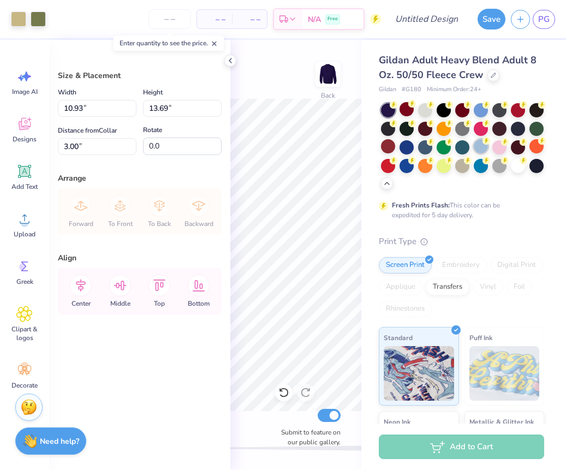
click at [480, 145] on div at bounding box center [480, 146] width 14 height 14
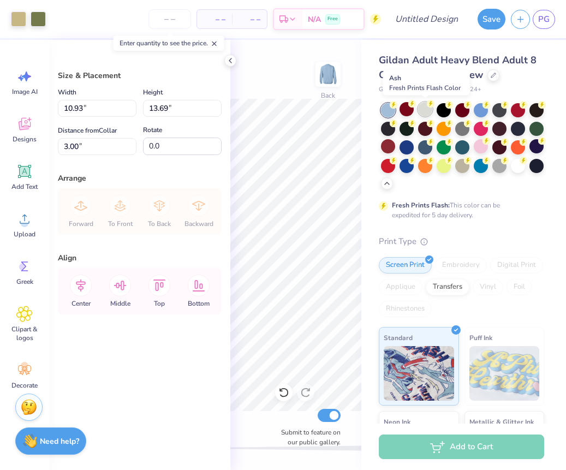
click at [421, 111] on div at bounding box center [425, 109] width 14 height 14
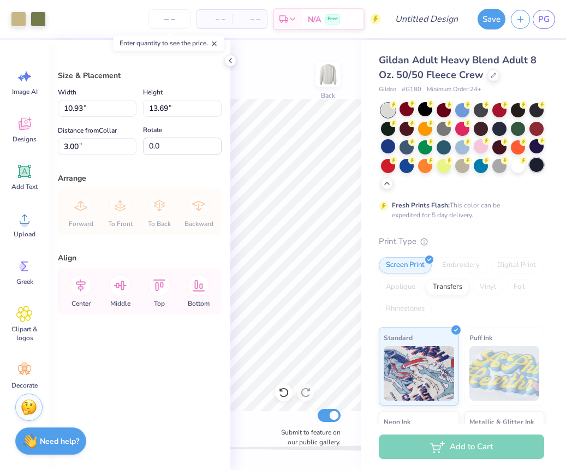
click at [536, 152] on div at bounding box center [536, 146] width 14 height 14
click at [536, 167] on div at bounding box center [536, 165] width 14 height 14
